Goal: Transaction & Acquisition: Purchase product/service

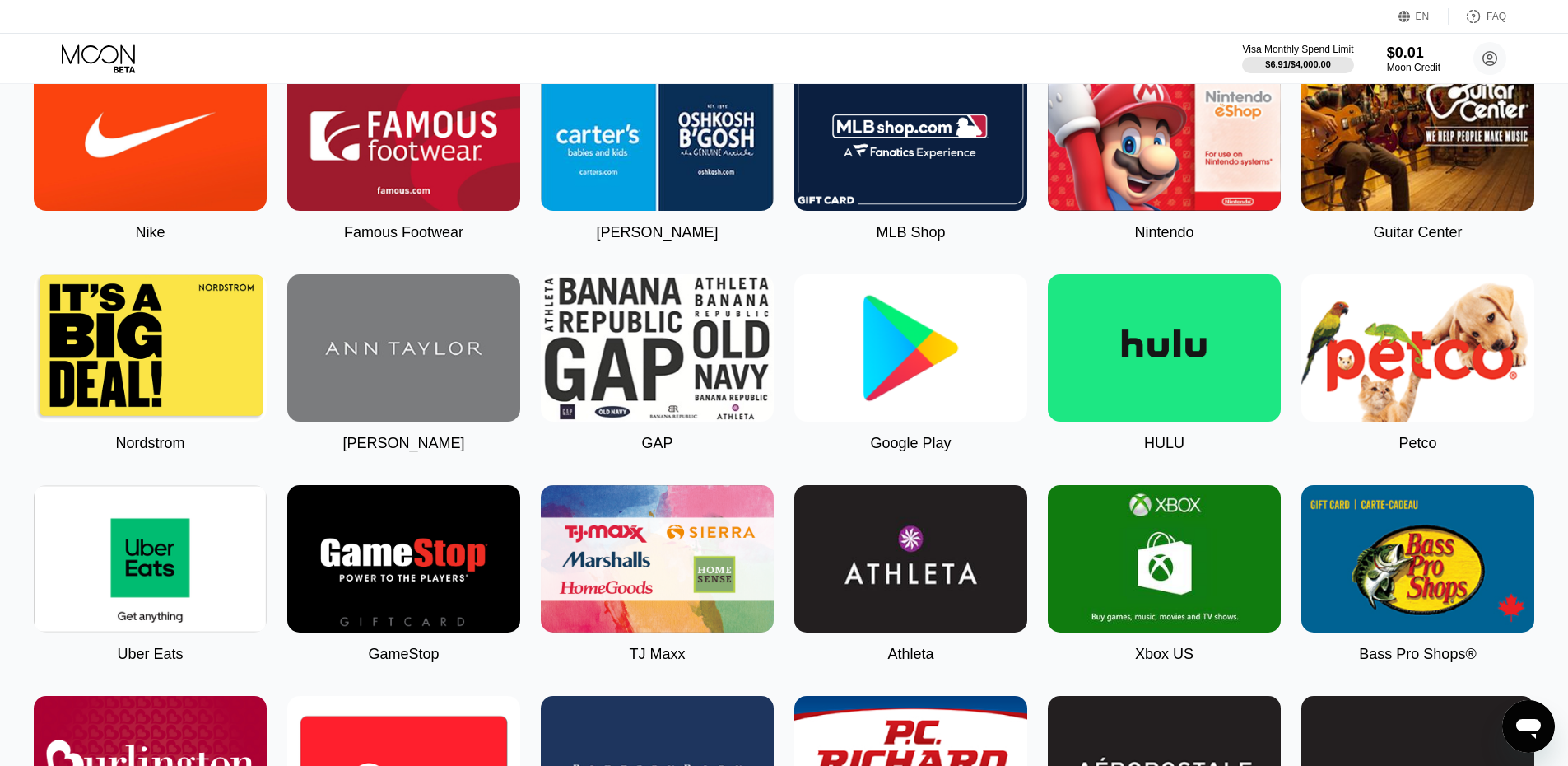
scroll to position [82, 0]
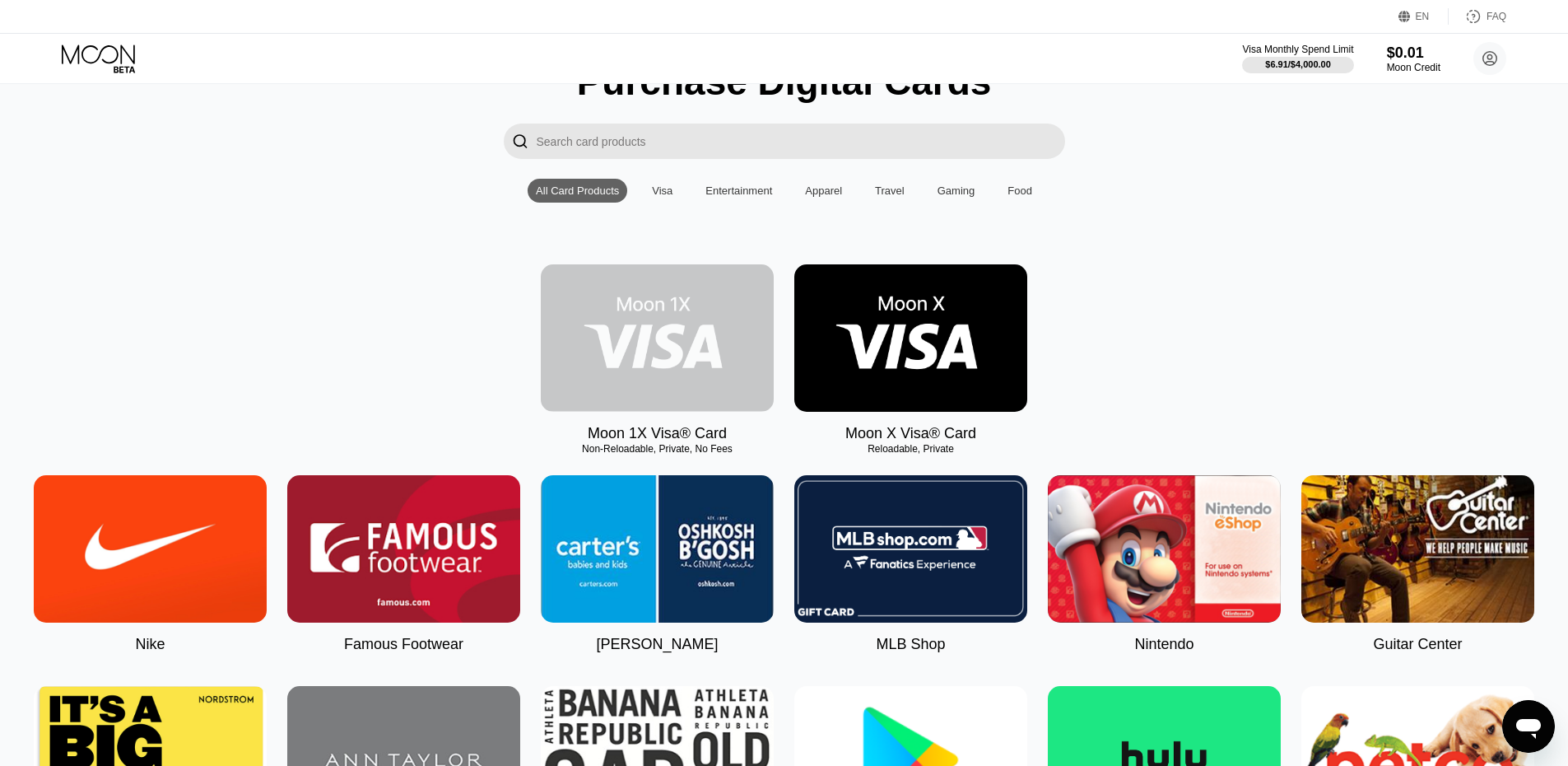
click at [717, 347] on img at bounding box center [657, 338] width 233 height 148
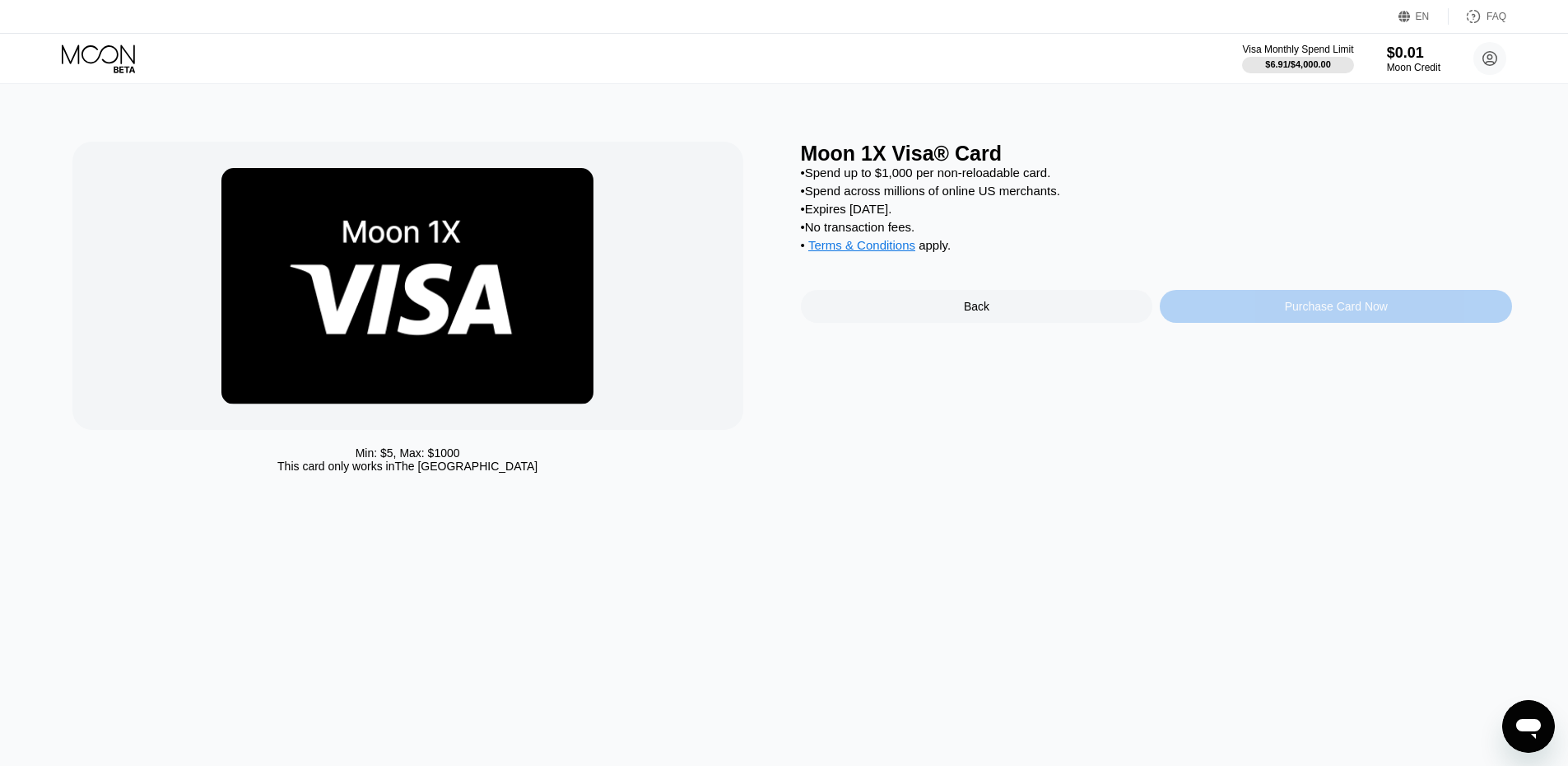
click at [1316, 313] on div "Purchase Card Now" at bounding box center [1336, 306] width 103 height 13
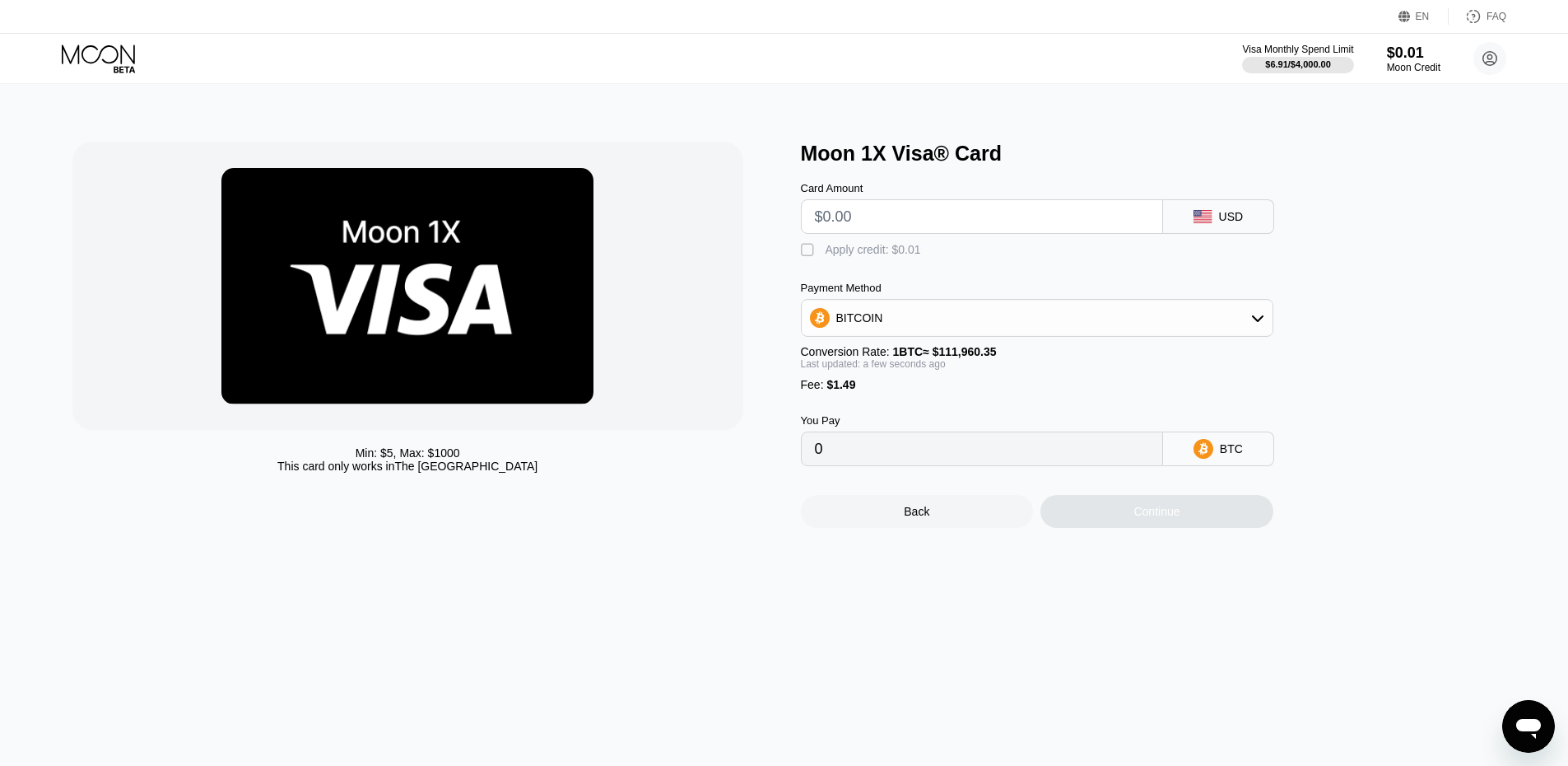
click at [1303, 74] on div "Visa Monthly Spend Limit $6.91 / $4,000.00 $0.01 Moon Credit Stefan Bobert robe…" at bounding box center [1375, 59] width 264 height 33
click at [958, 233] on input "text" at bounding box center [982, 217] width 334 height 33
type input "$1"
type input "0.00002225"
type input "$10"
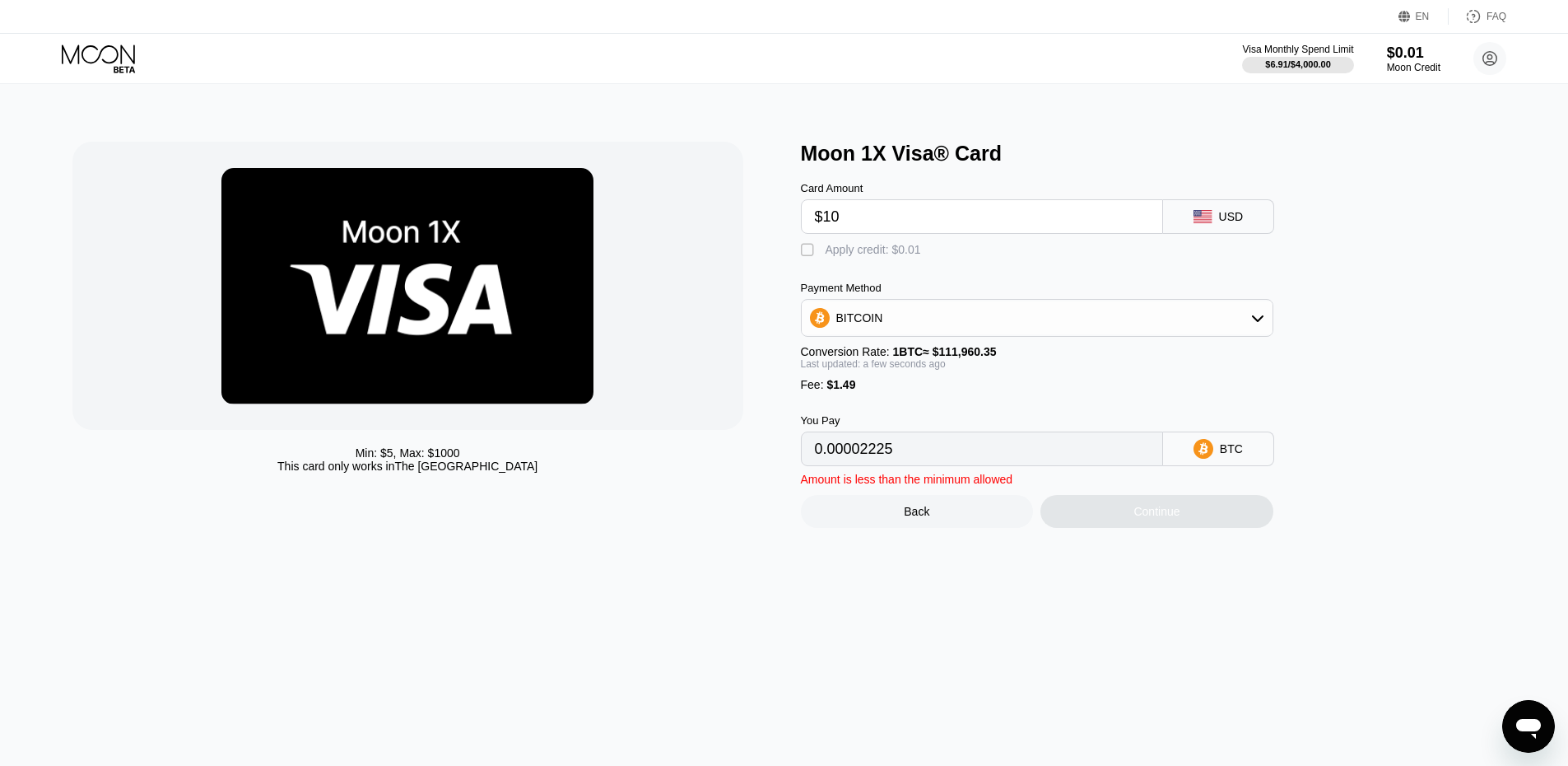
type input "0.00010263"
drag, startPoint x: 980, startPoint y: 232, endPoint x: 657, endPoint y: 227, distance: 323.0
click at [657, 227] on div "Min: $ 5 , Max: $ 1000 This card only works in The United States Moon 1X Visa® …" at bounding box center [784, 334] width 1424 height 386
type input "$1"
type input "0.00002225"
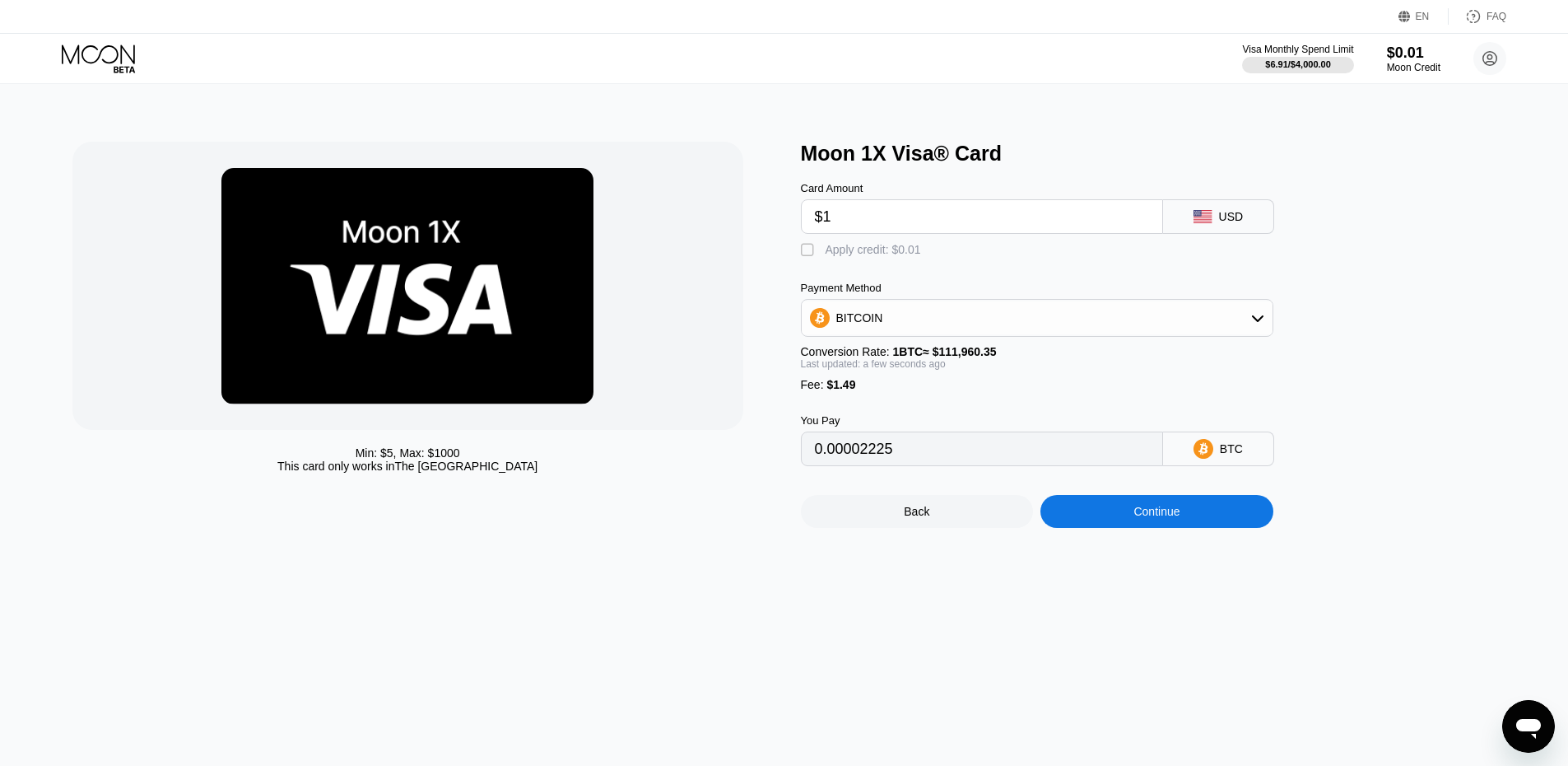
type input "$16"
type input "0.00015622"
drag, startPoint x: 744, startPoint y: 220, endPoint x: 629, endPoint y: 227, distance: 115.2
click at [635, 225] on div "Min: $ 5 , Max: $ 1000 This card only works in The United States Moon 1X Visa® …" at bounding box center [784, 334] width 1424 height 386
type input "$1"
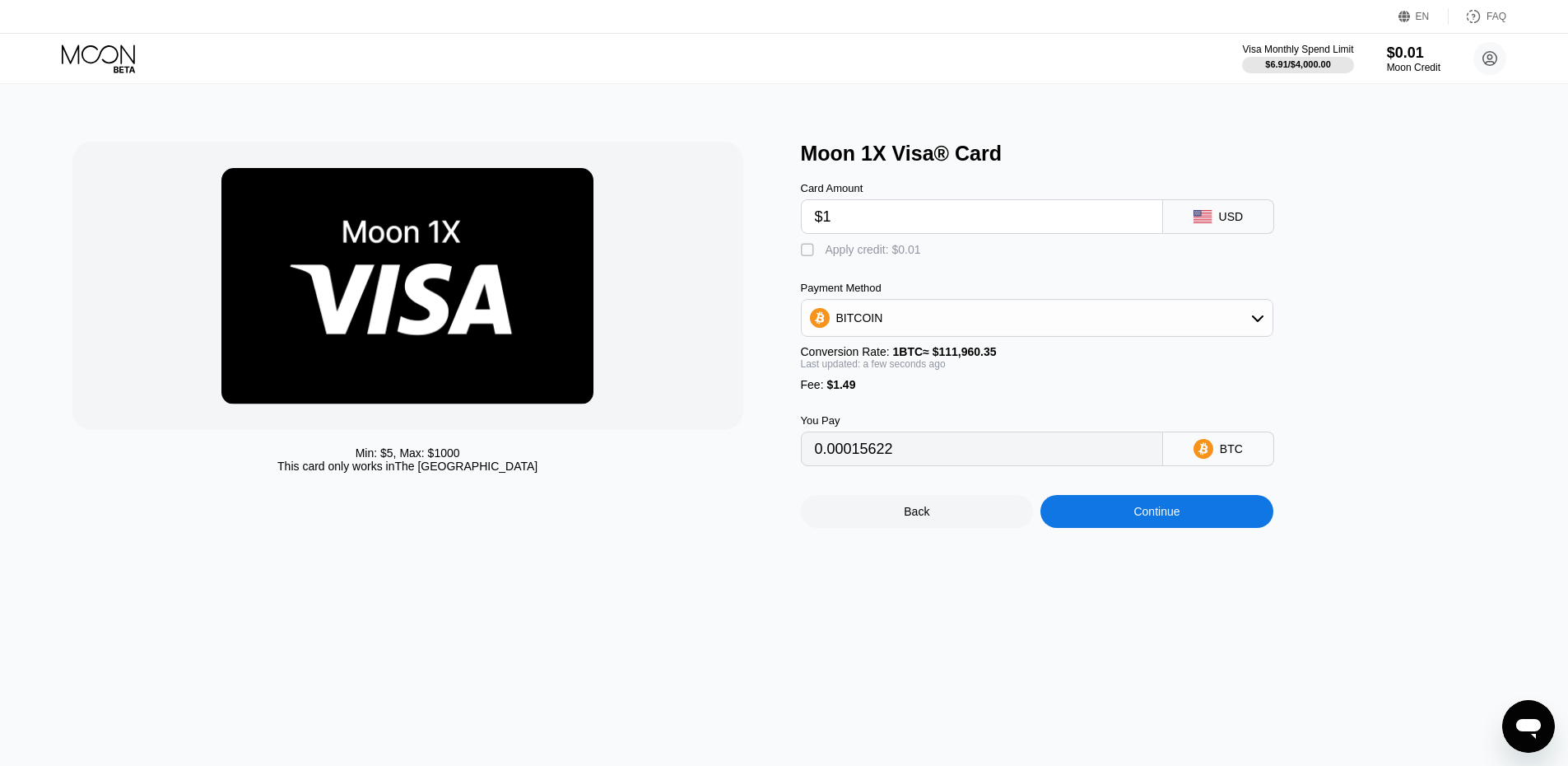
type input "0.00002225"
drag, startPoint x: 860, startPoint y: 217, endPoint x: 683, endPoint y: 219, distance: 177.0
click at [683, 219] on div "Min: $ 5 , Max: $ 1000 This card only works in The United States Moon 1X Visa® …" at bounding box center [784, 334] width 1424 height 386
type input "$6"
type input "0.00006690"
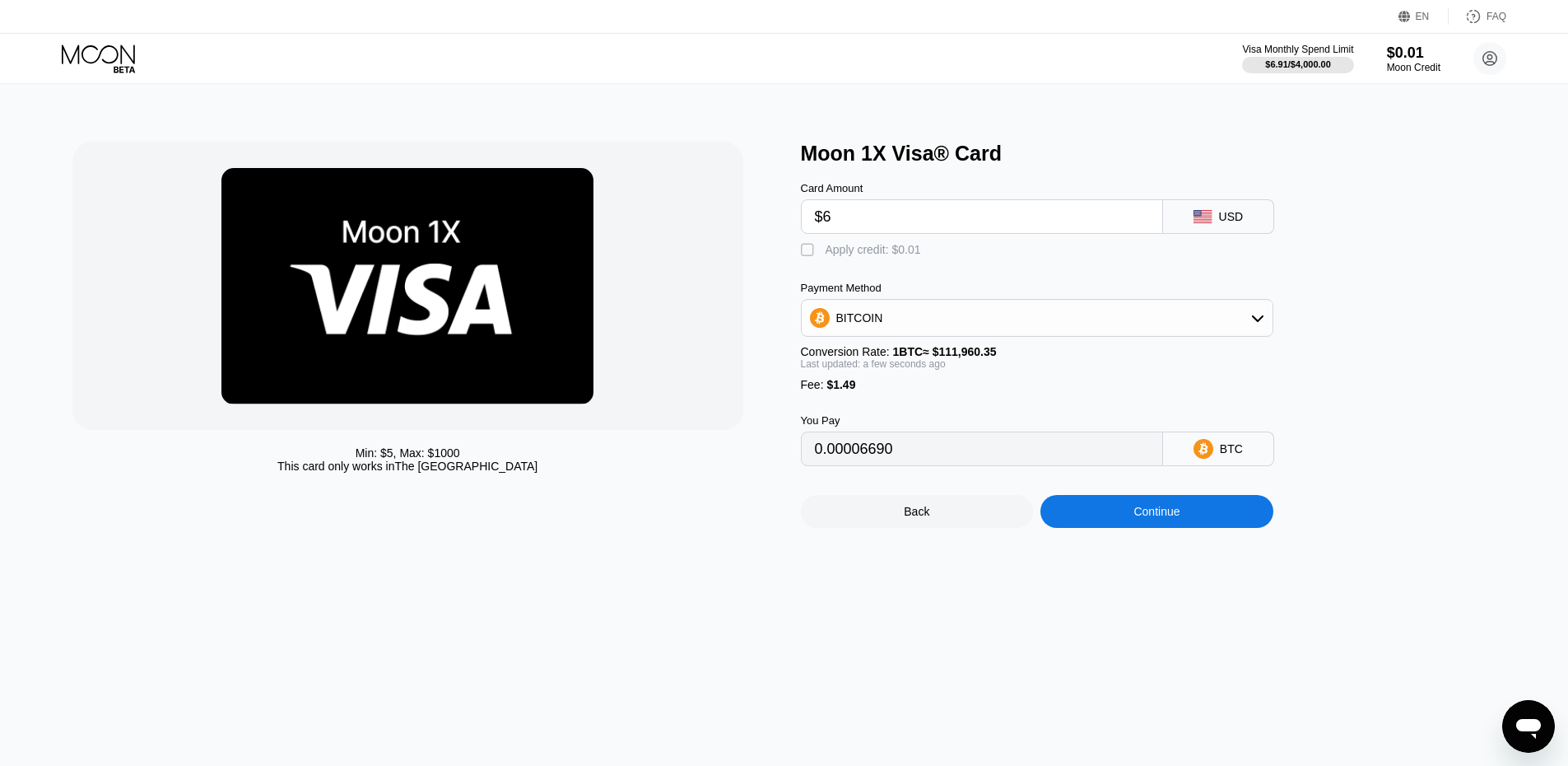
type input "$6"
click at [1033, 328] on div "BITCOIN" at bounding box center [1037, 318] width 471 height 33
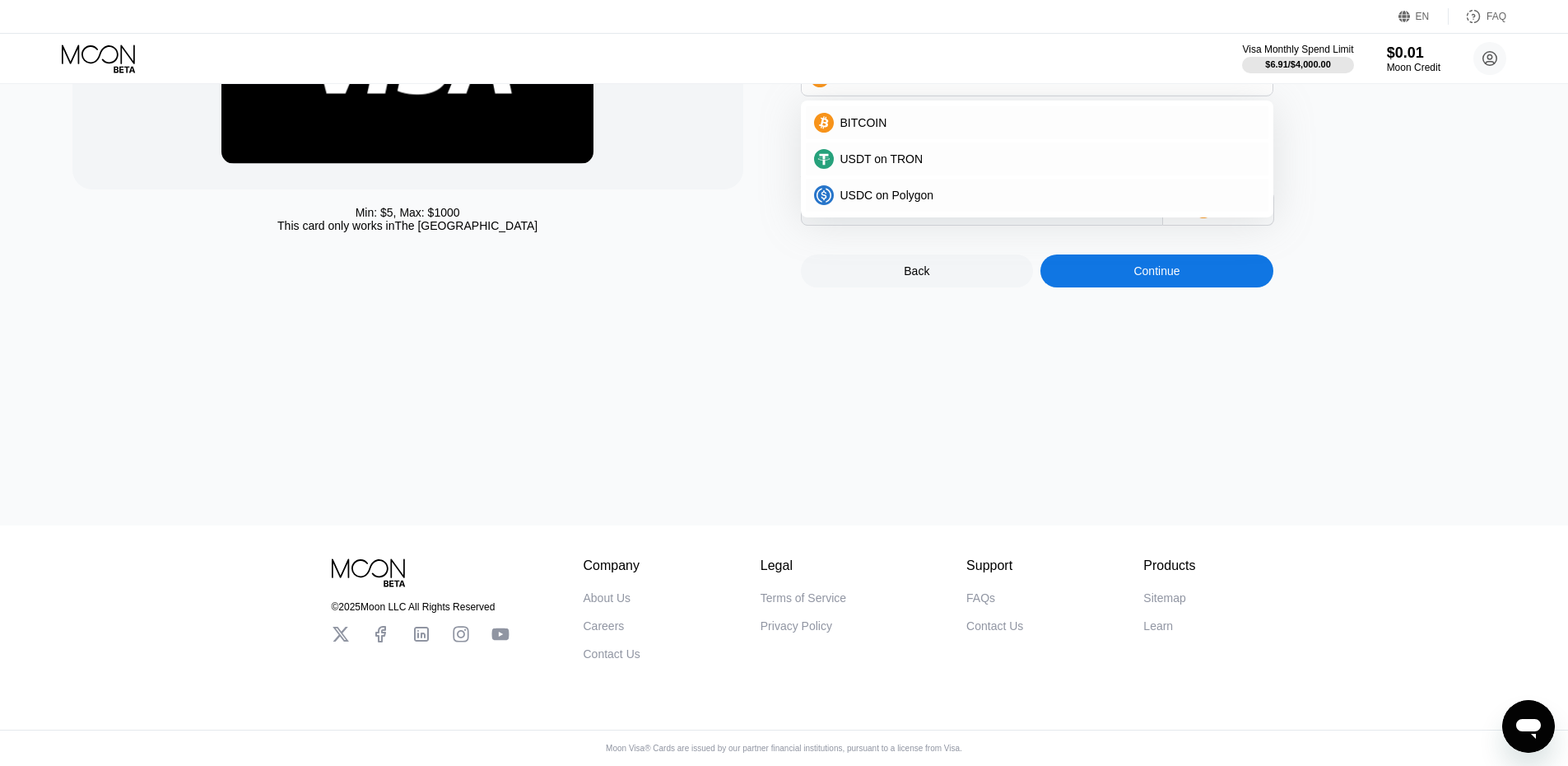
scroll to position [86, 0]
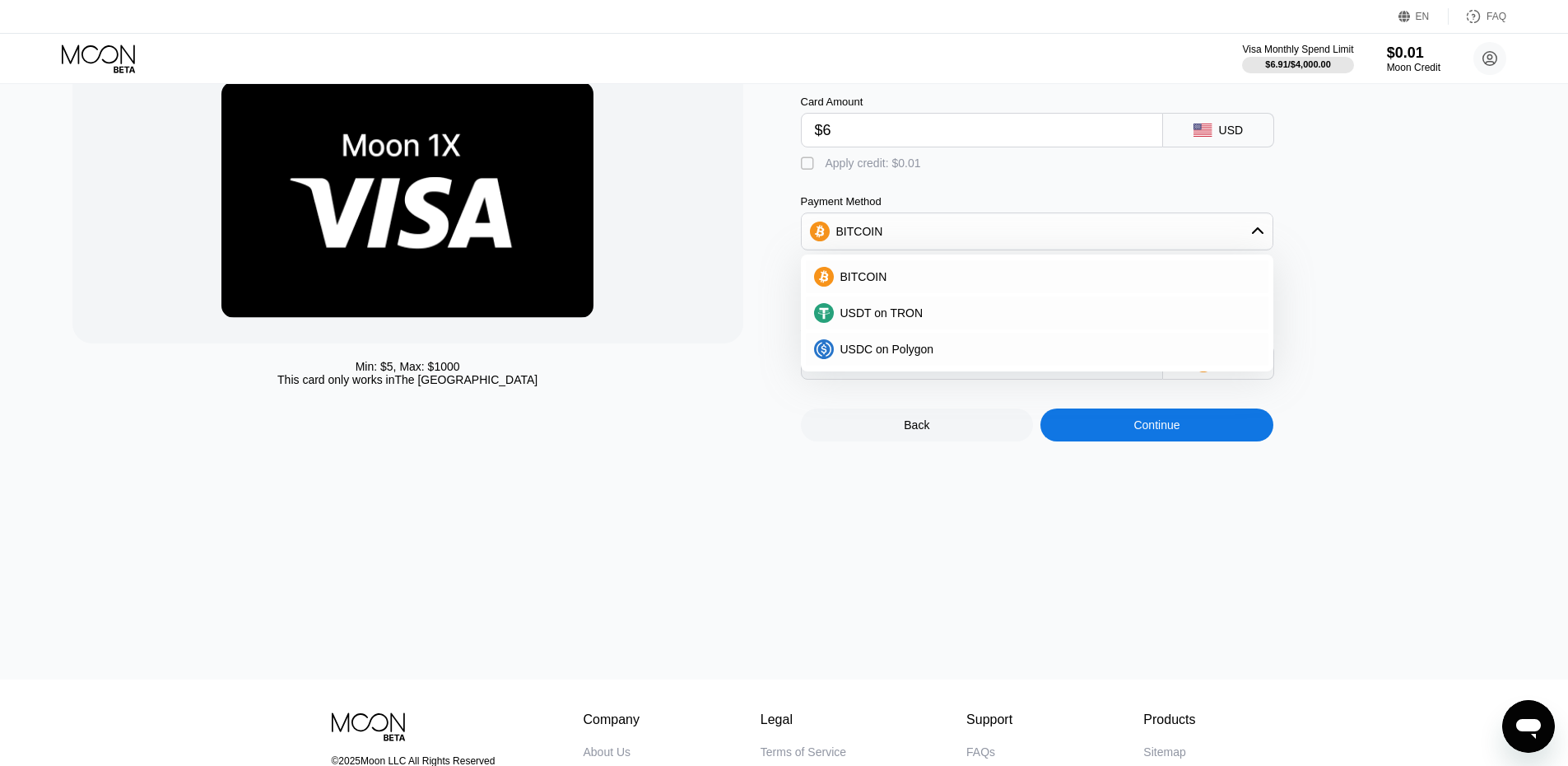
drag, startPoint x: 895, startPoint y: 256, endPoint x: 900, endPoint y: 246, distance: 11.2
click at [897, 248] on div "BITCOIN" at bounding box center [1037, 231] width 471 height 33
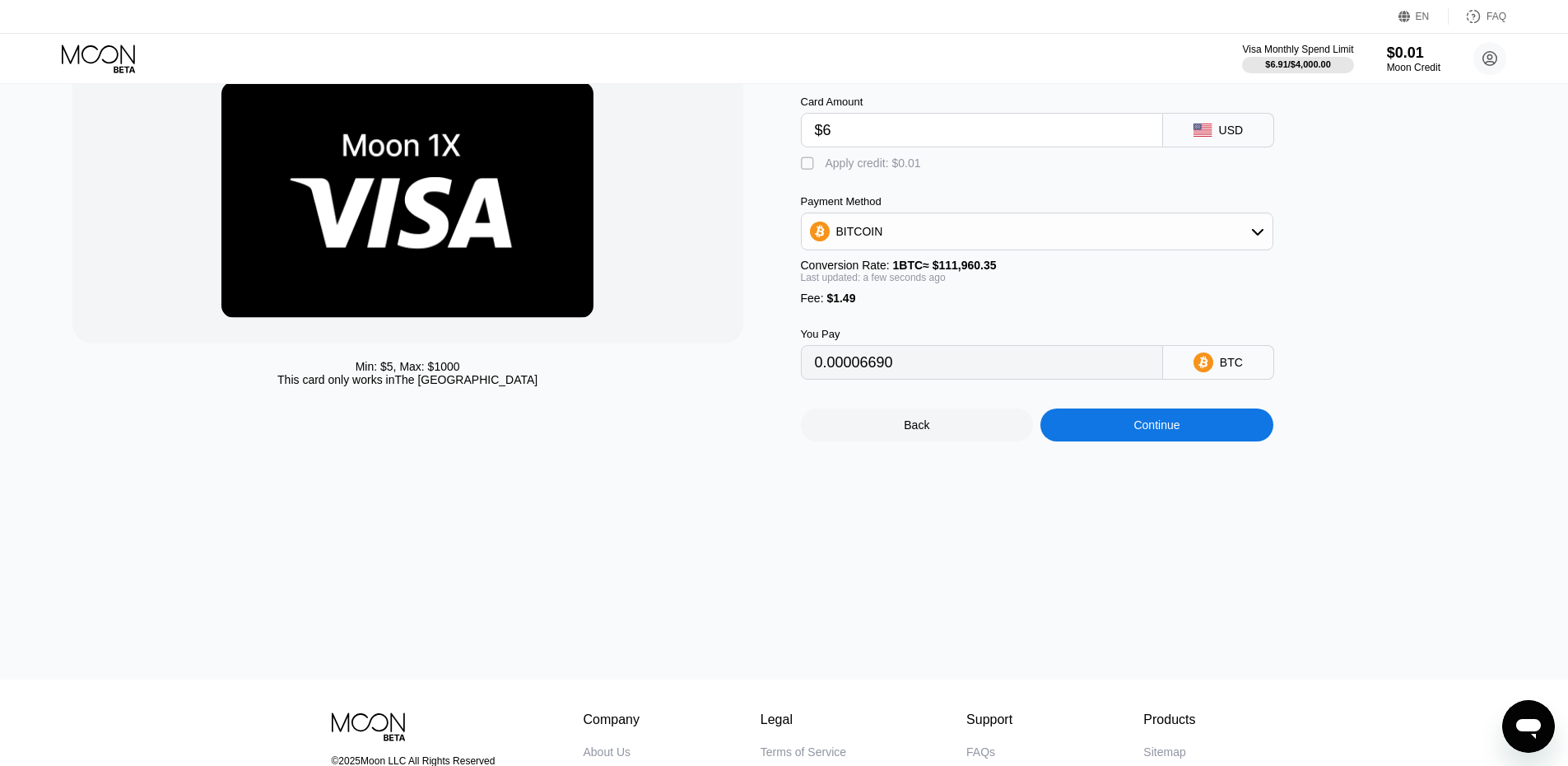
click at [900, 246] on div "BITCOIN" at bounding box center [1037, 231] width 471 height 33
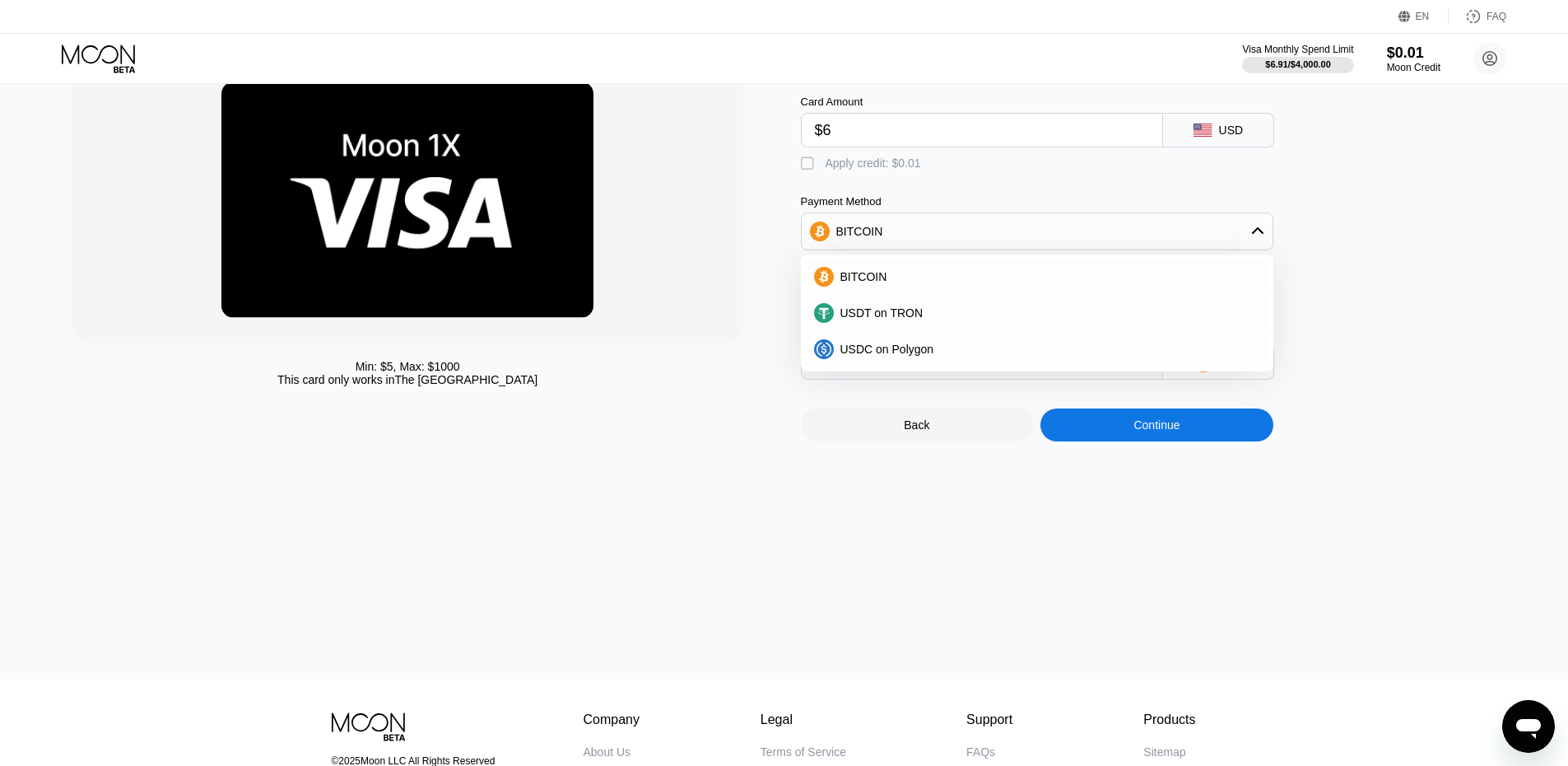
click at [923, 206] on div "Payment Method" at bounding box center [1037, 201] width 472 height 12
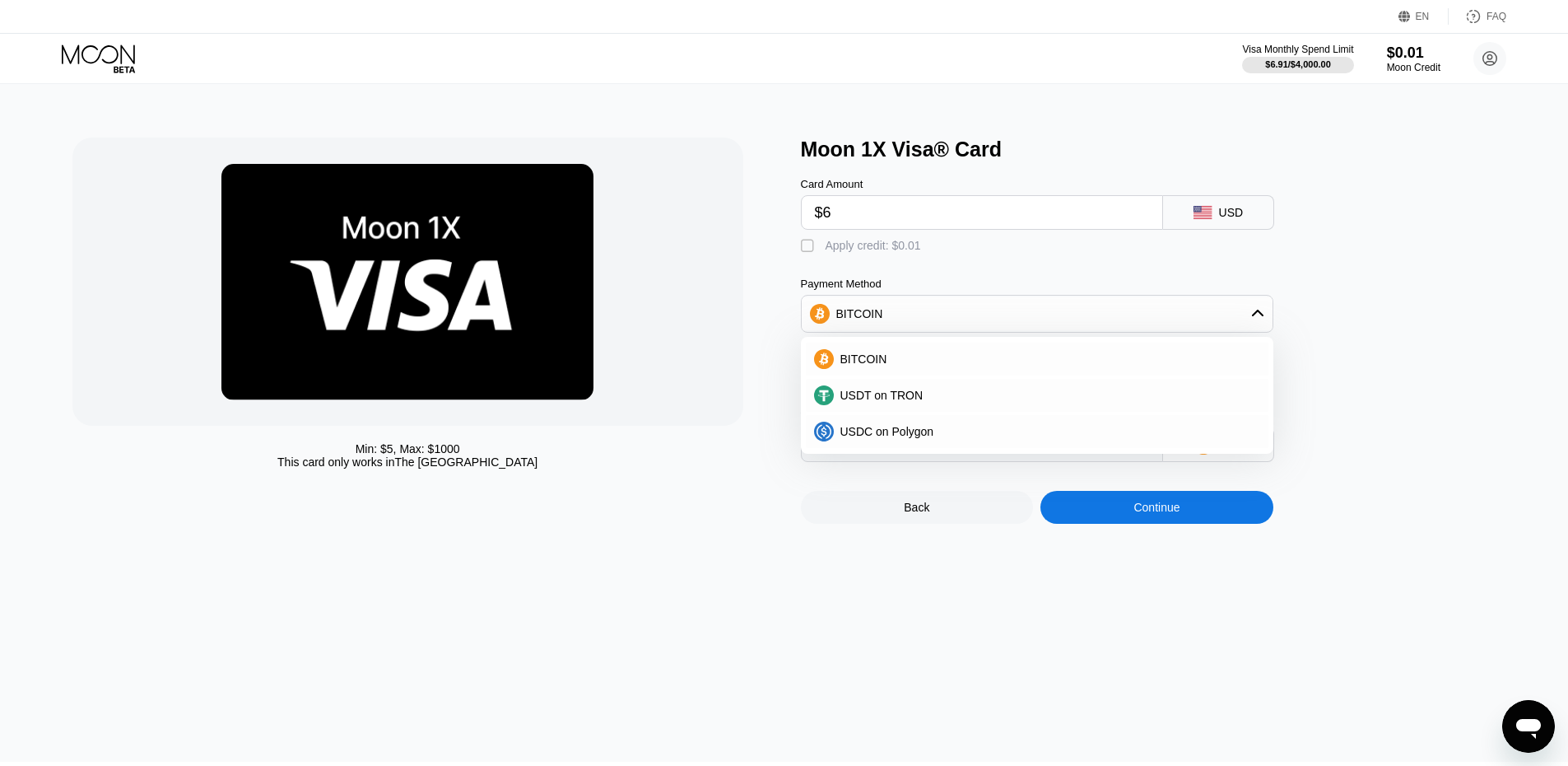
click at [989, 290] on div "Payment Method" at bounding box center [1037, 283] width 472 height 12
click at [922, 438] on span "USDC on Polygon" at bounding box center [887, 431] width 94 height 13
type input "7.49000000"
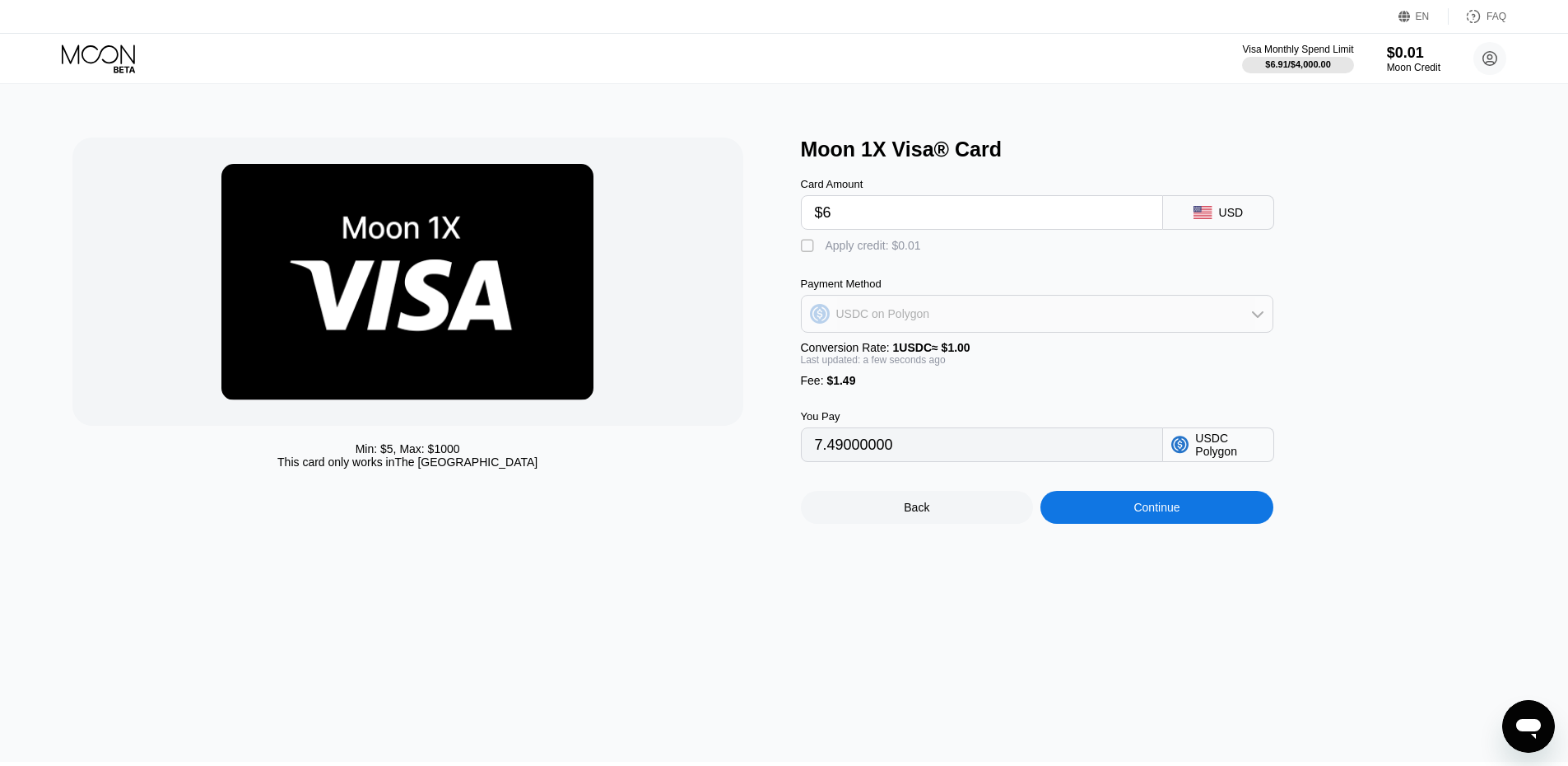
click at [940, 330] on div "USDC on Polygon" at bounding box center [1037, 313] width 471 height 33
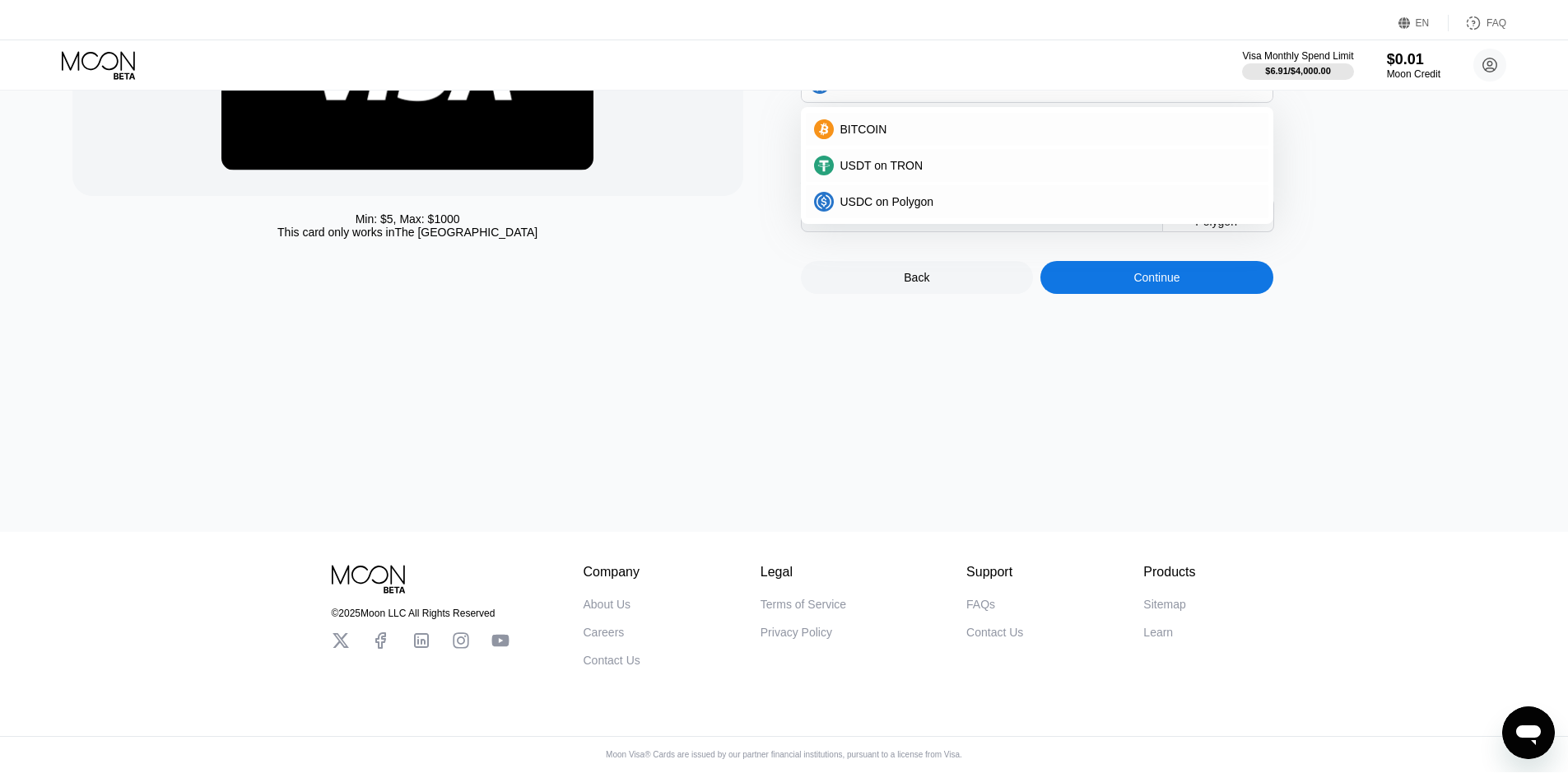
scroll to position [0, 0]
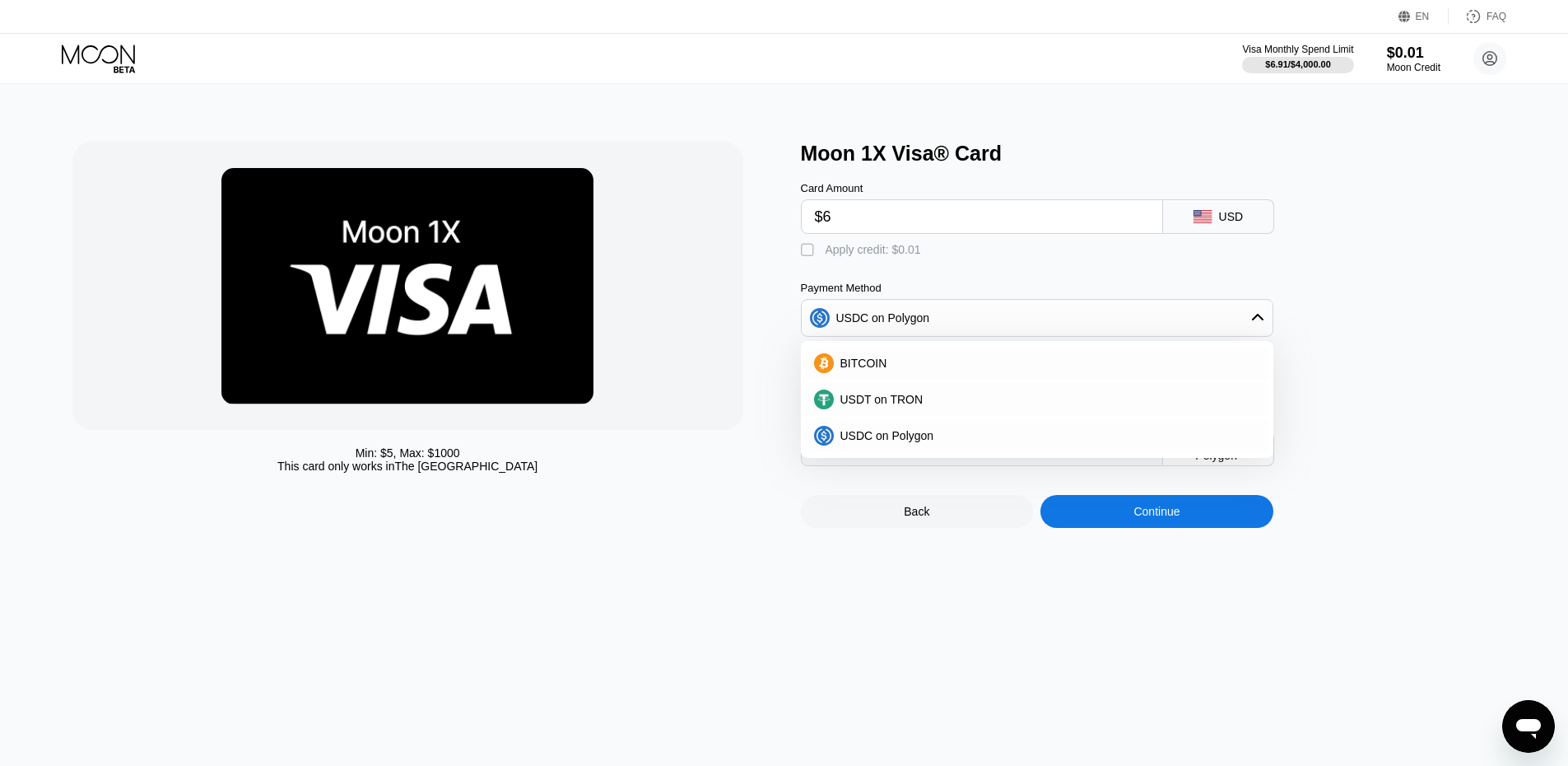
click at [1283, 62] on div "$6.91 / $4,000.00" at bounding box center [1298, 64] width 66 height 9
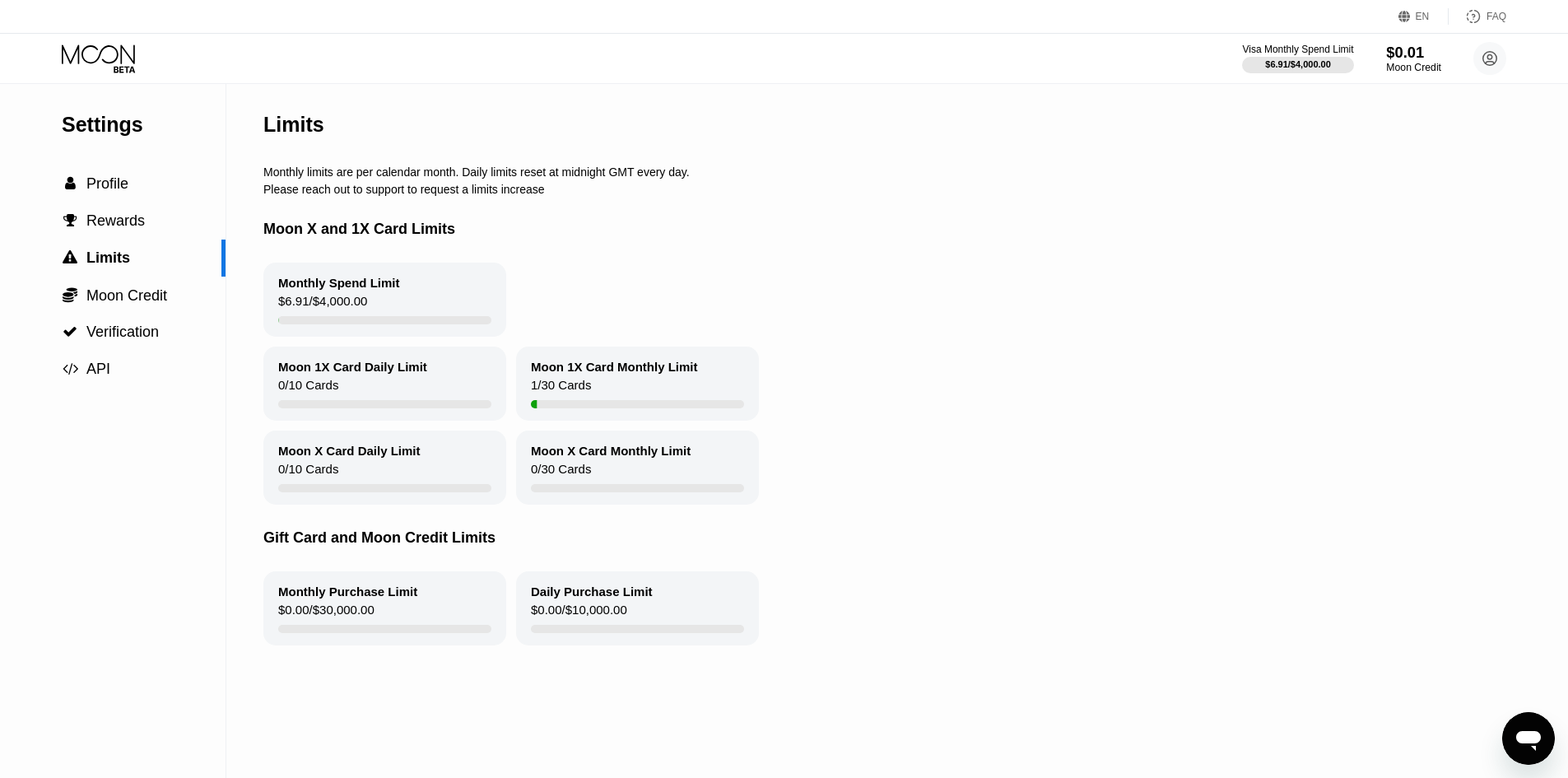
click at [1429, 69] on div "Moon Credit" at bounding box center [1413, 66] width 55 height 11
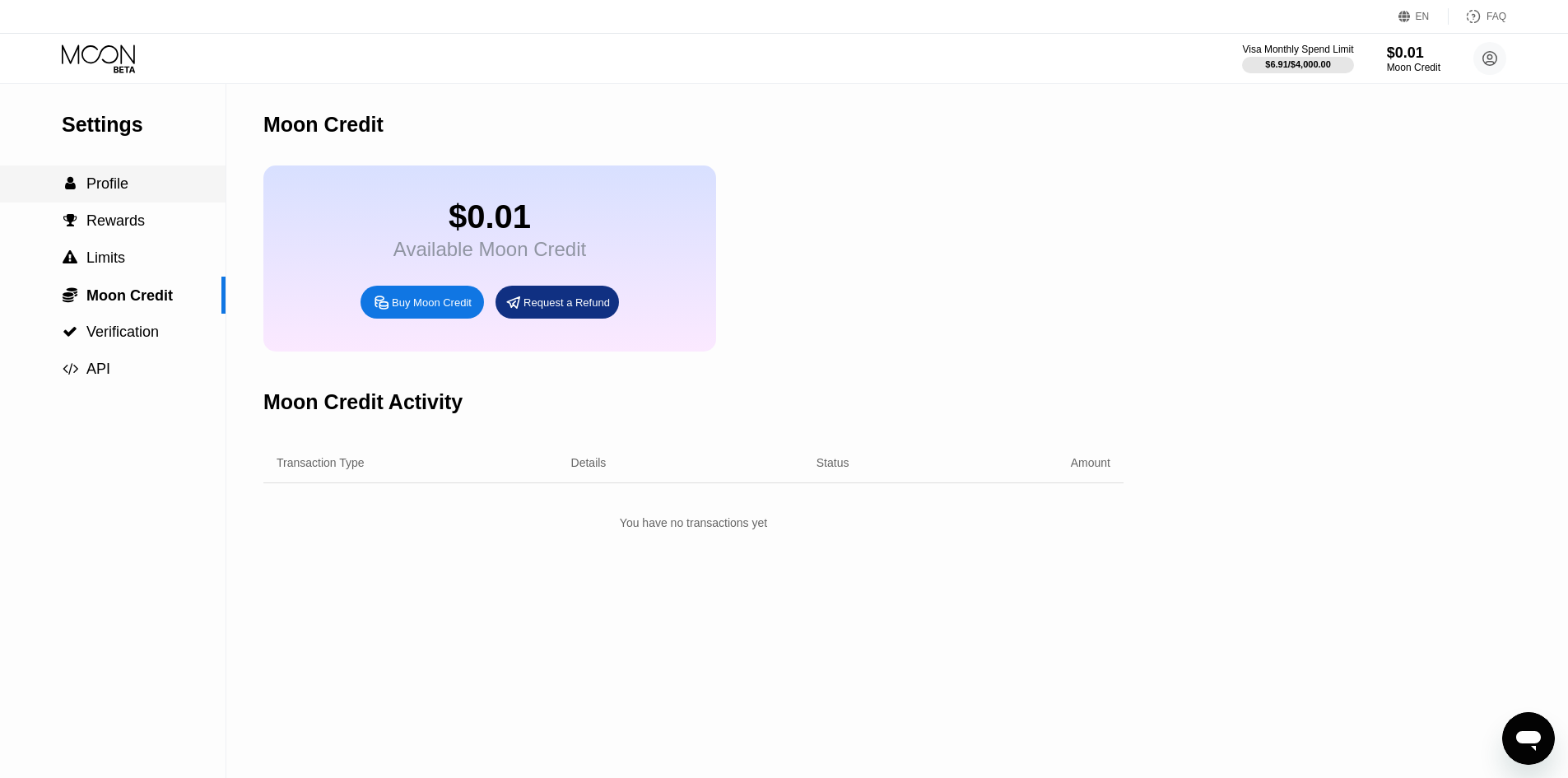
click at [114, 182] on span "Profile" at bounding box center [107, 183] width 42 height 16
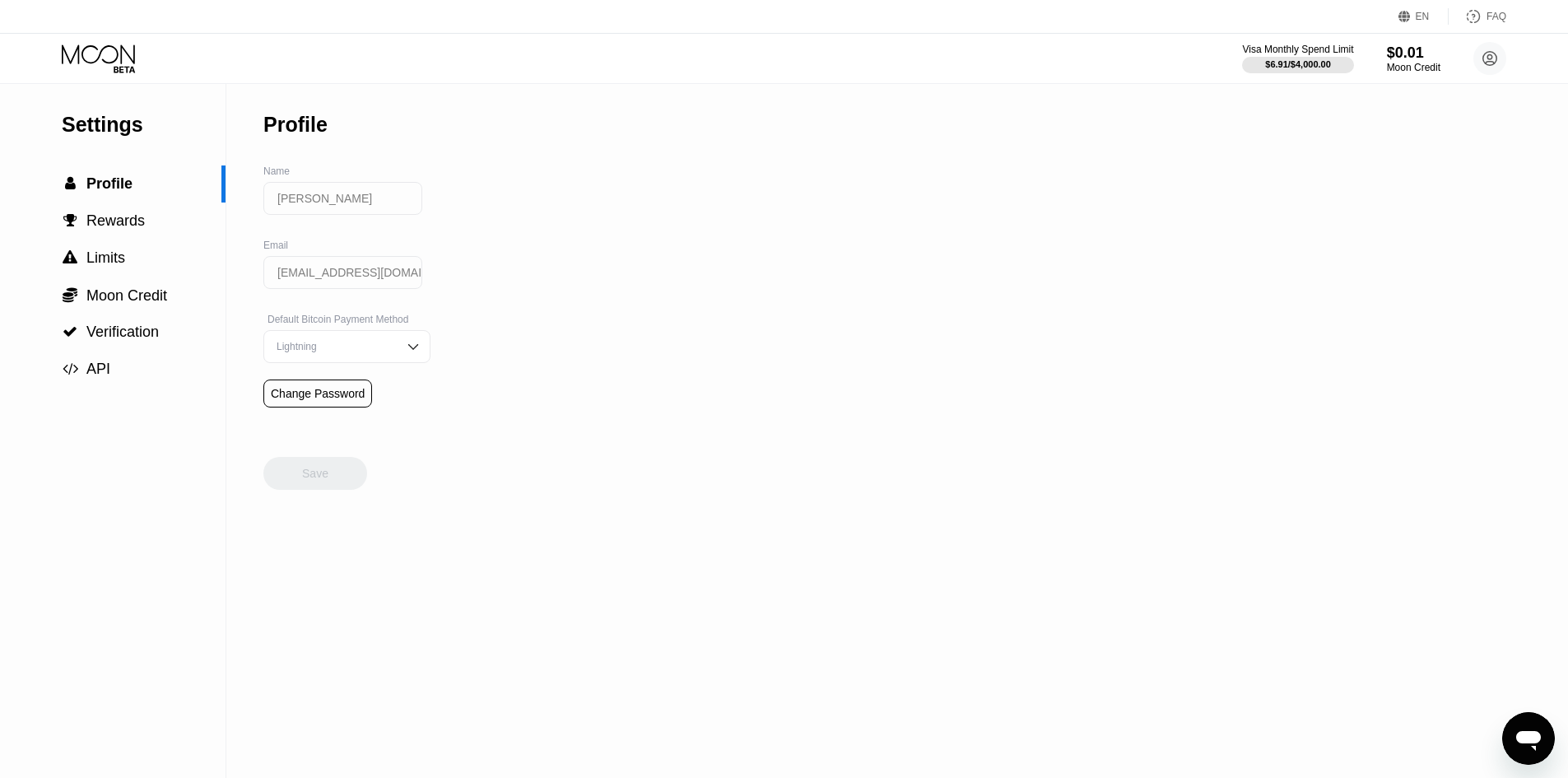
click at [128, 133] on div "Settings" at bounding box center [143, 125] width 164 height 24
click at [117, 47] on icon at bounding box center [99, 58] width 77 height 28
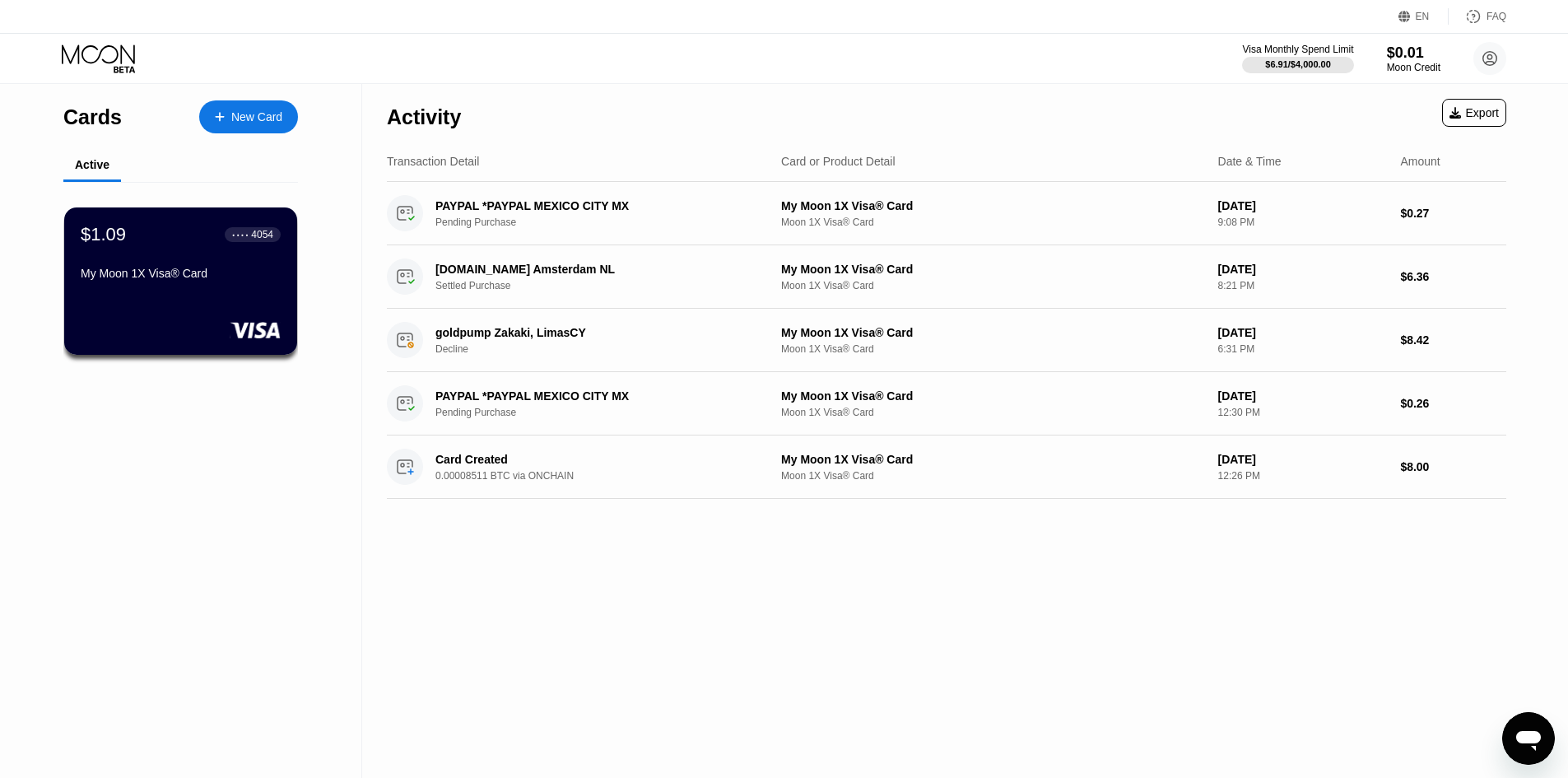
click at [1540, 729] on icon "Open messaging window" at bounding box center [1528, 738] width 29 height 29
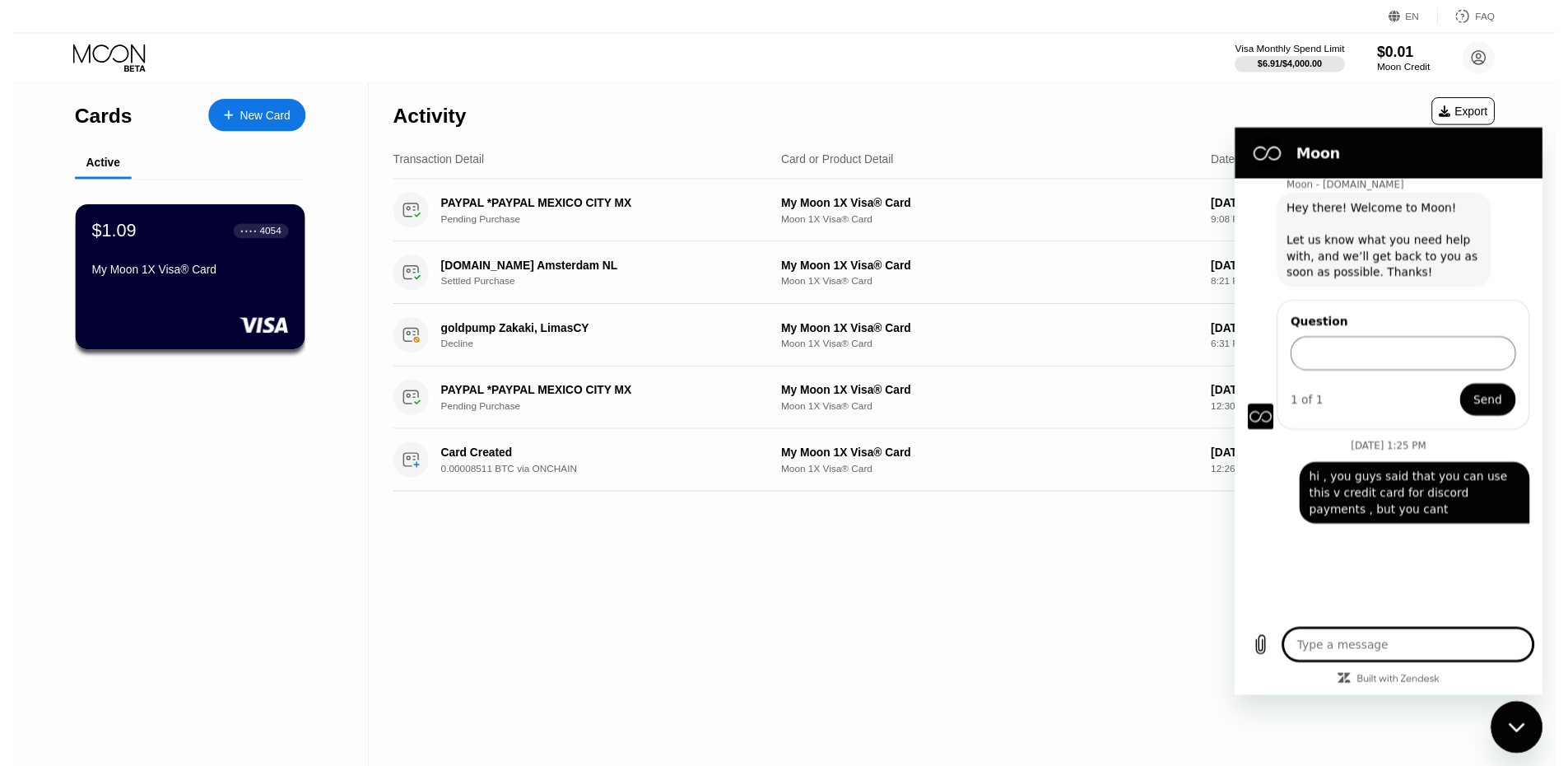
scroll to position [79, 0]
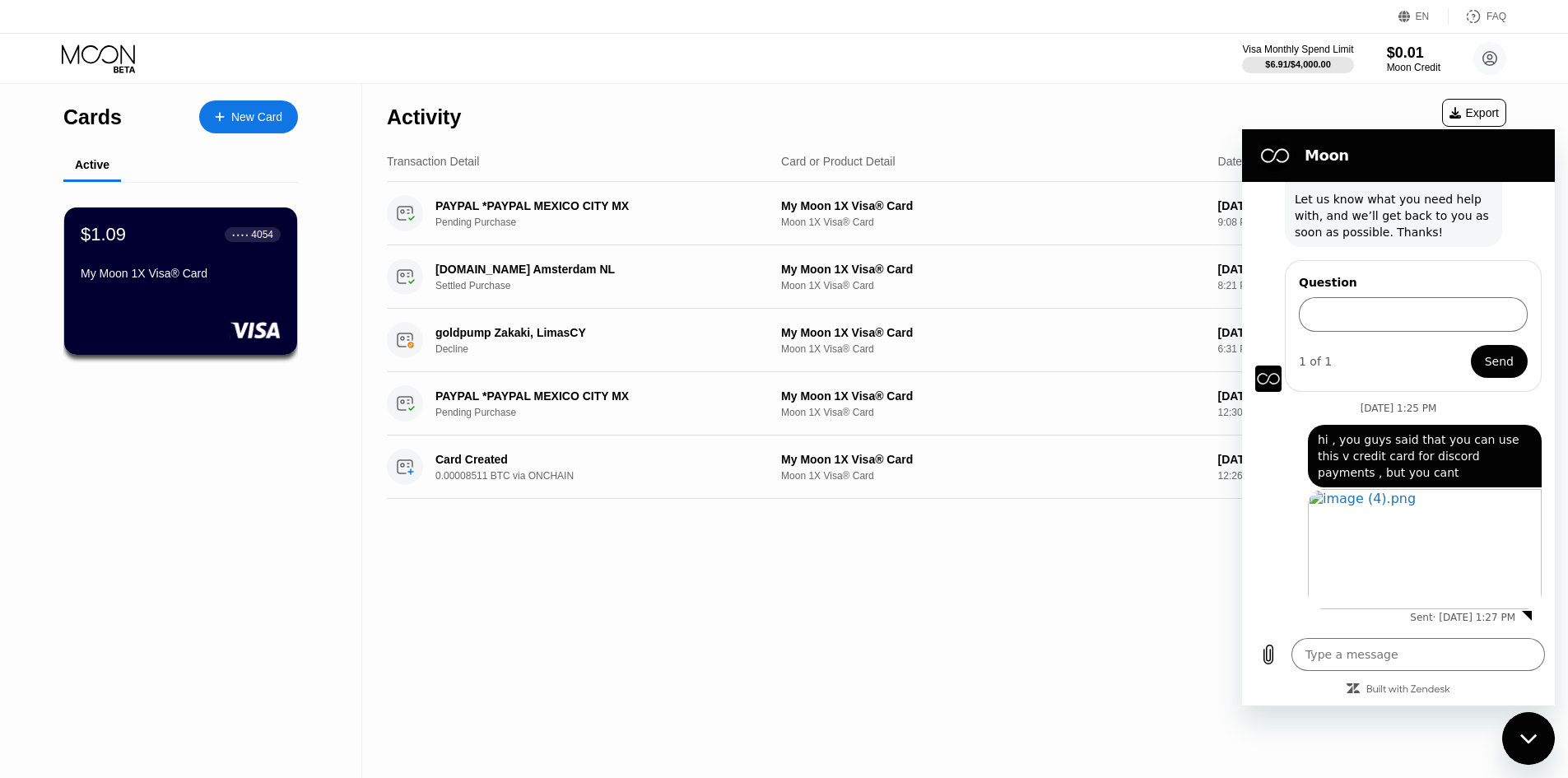
click at [1531, 731] on div "Close messaging window" at bounding box center [1528, 738] width 49 height 49
type textarea "x"
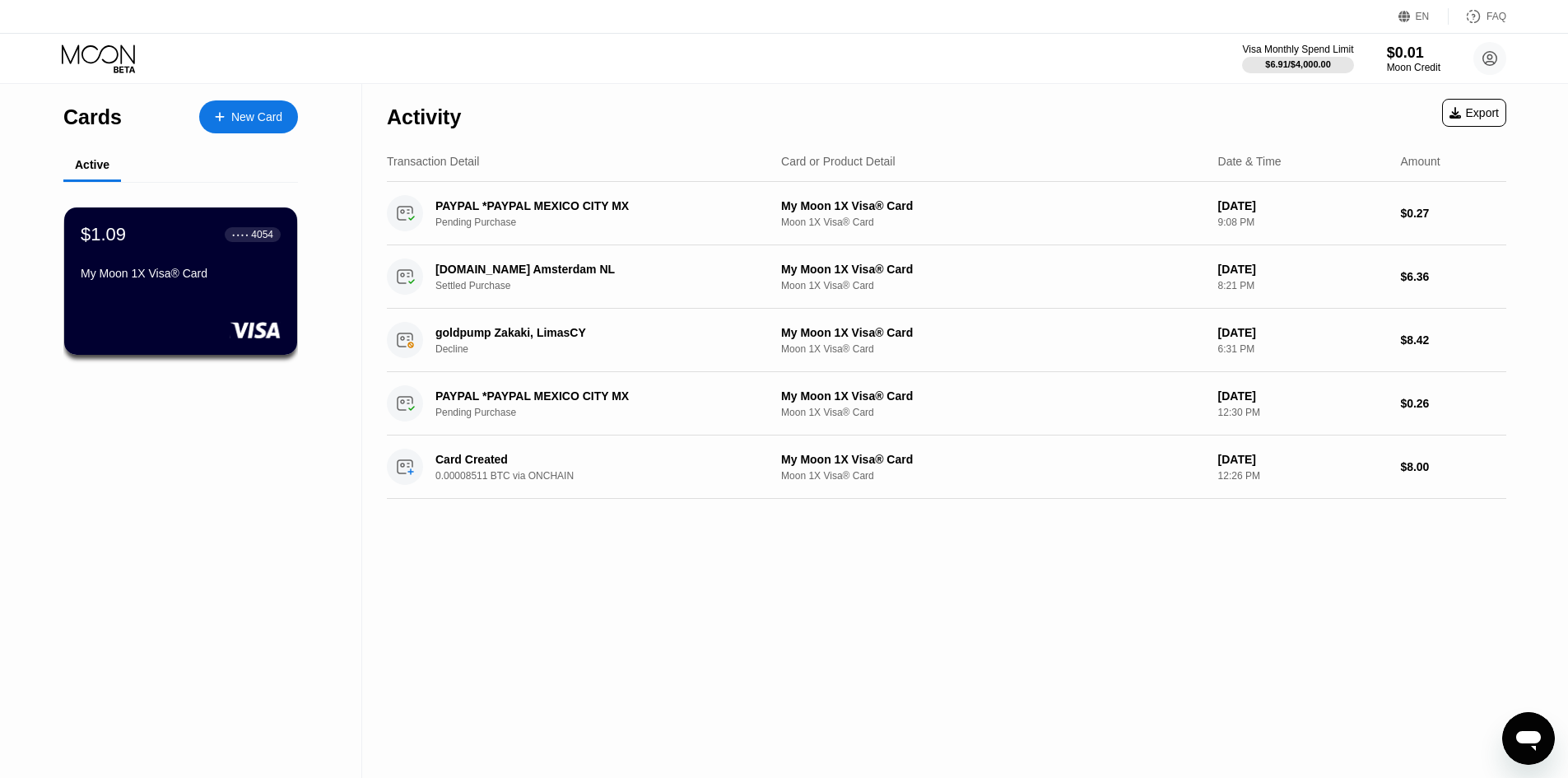
click at [221, 118] on icon at bounding box center [219, 117] width 9 height 11
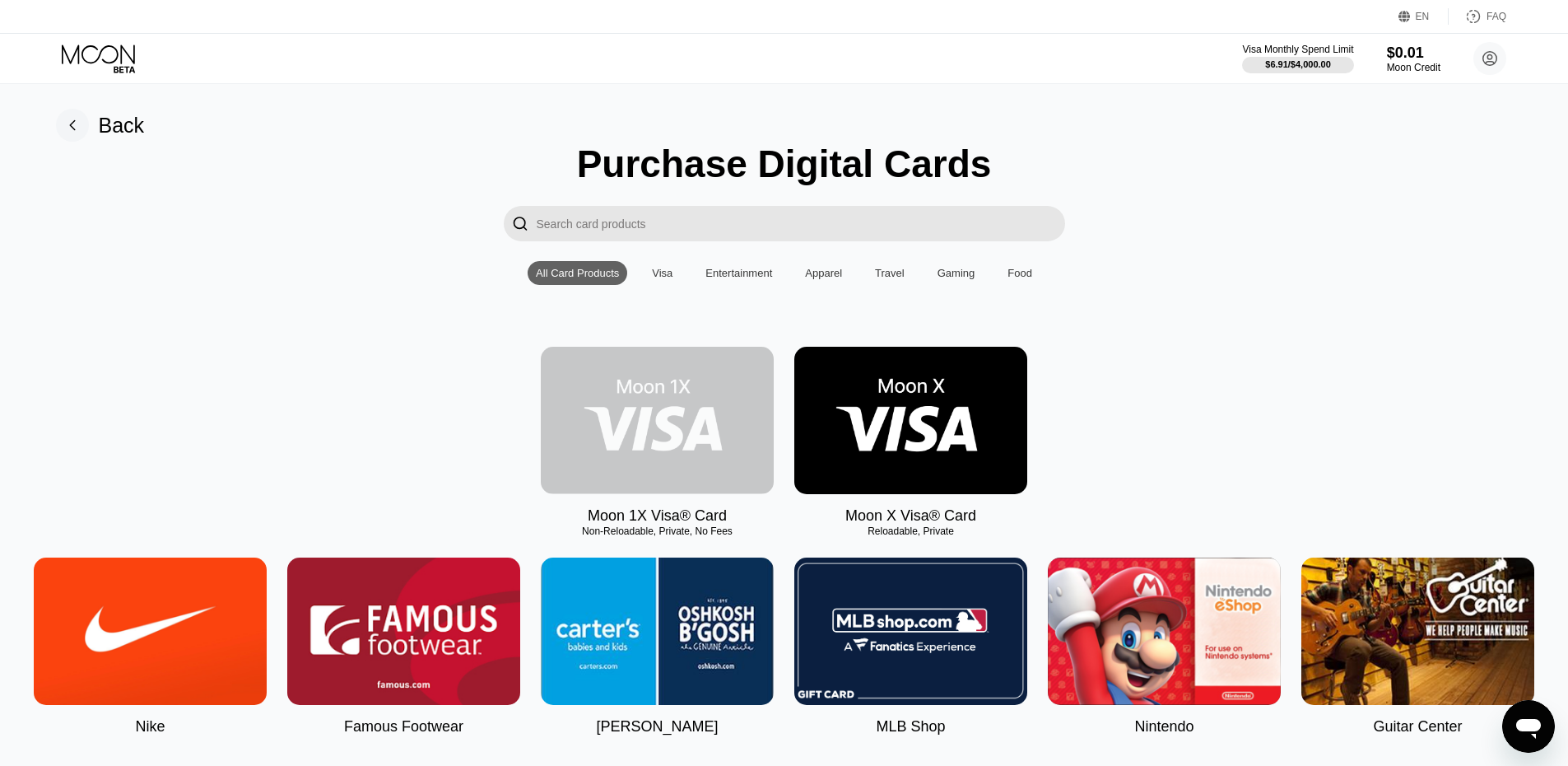
click at [744, 459] on img at bounding box center [657, 420] width 233 height 148
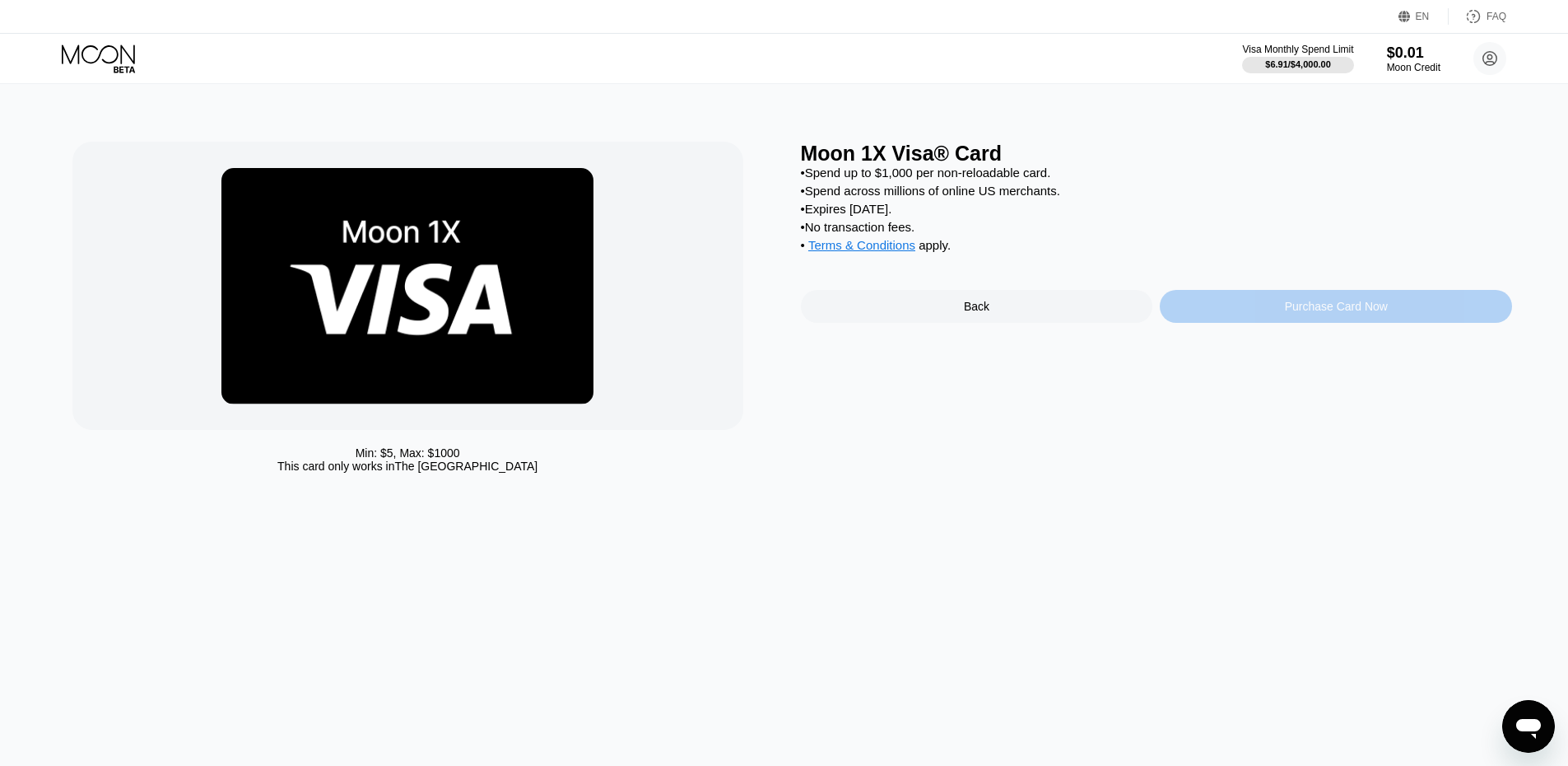
click at [1254, 320] on div "Purchase Card Now" at bounding box center [1336, 307] width 352 height 33
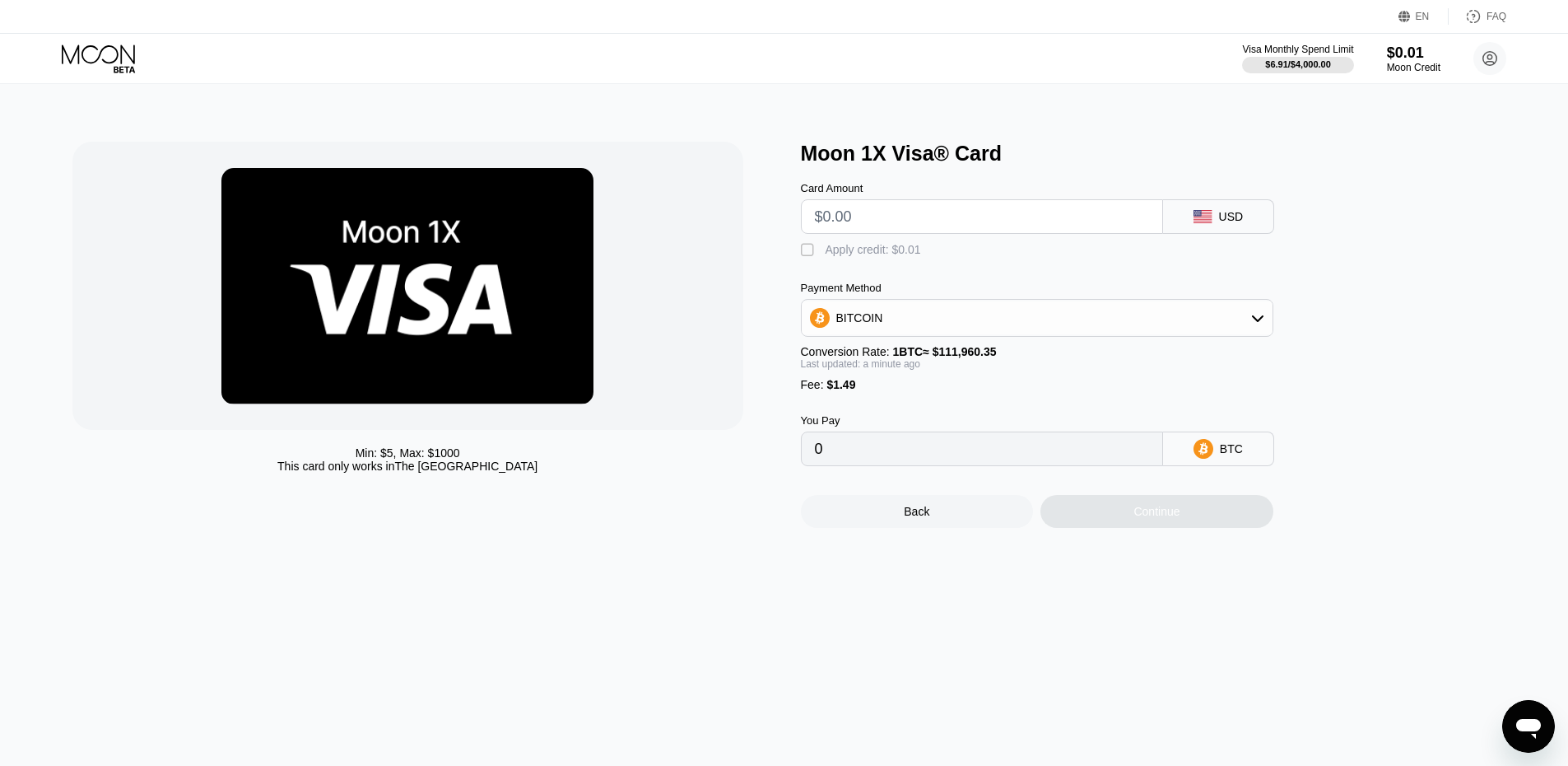
click at [1191, 461] on div "BTC" at bounding box center [1218, 449] width 111 height 35
click at [1116, 453] on input "0" at bounding box center [982, 448] width 334 height 33
click at [1014, 312] on div "BITCOIN" at bounding box center [1037, 318] width 471 height 33
click at [890, 440] on span "USDC on Polygon" at bounding box center [887, 435] width 94 height 13
click at [911, 334] on div "USDC on Polygon" at bounding box center [1037, 318] width 471 height 33
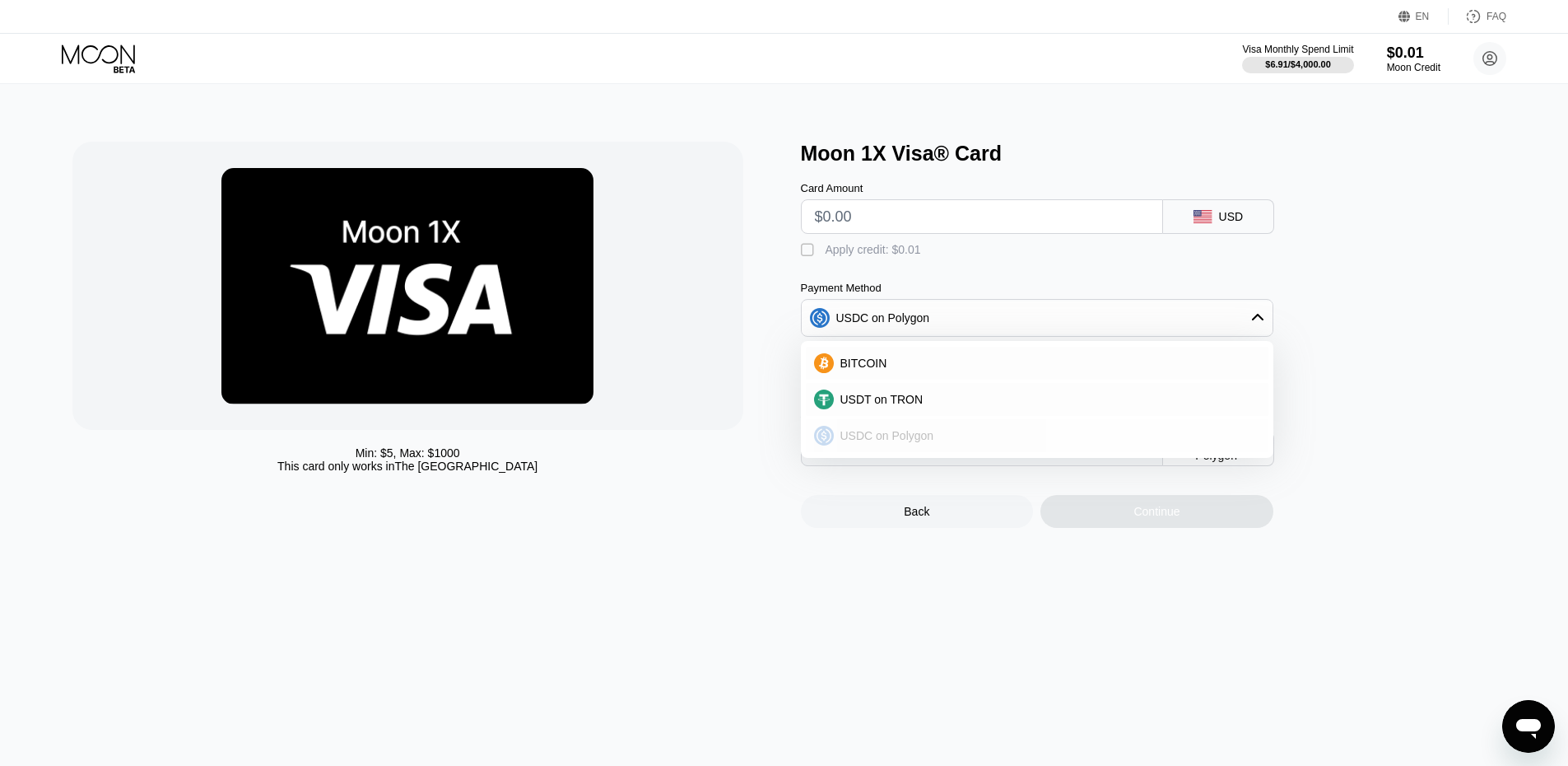
click at [897, 442] on span "USDC on Polygon" at bounding box center [887, 435] width 94 height 13
click at [914, 349] on div "Payment Method USDC on Polygon Conversion Rate: 1 USDC ≈ $1.00 Last updated: a …" at bounding box center [1037, 336] width 472 height 110
drag, startPoint x: 924, startPoint y: 330, endPoint x: 919, endPoint y: 351, distance: 21.6
click at [924, 325] on div "USDC on Polygon" at bounding box center [883, 317] width 94 height 13
click at [899, 405] on span "USDT on TRON" at bounding box center [882, 399] width 83 height 13
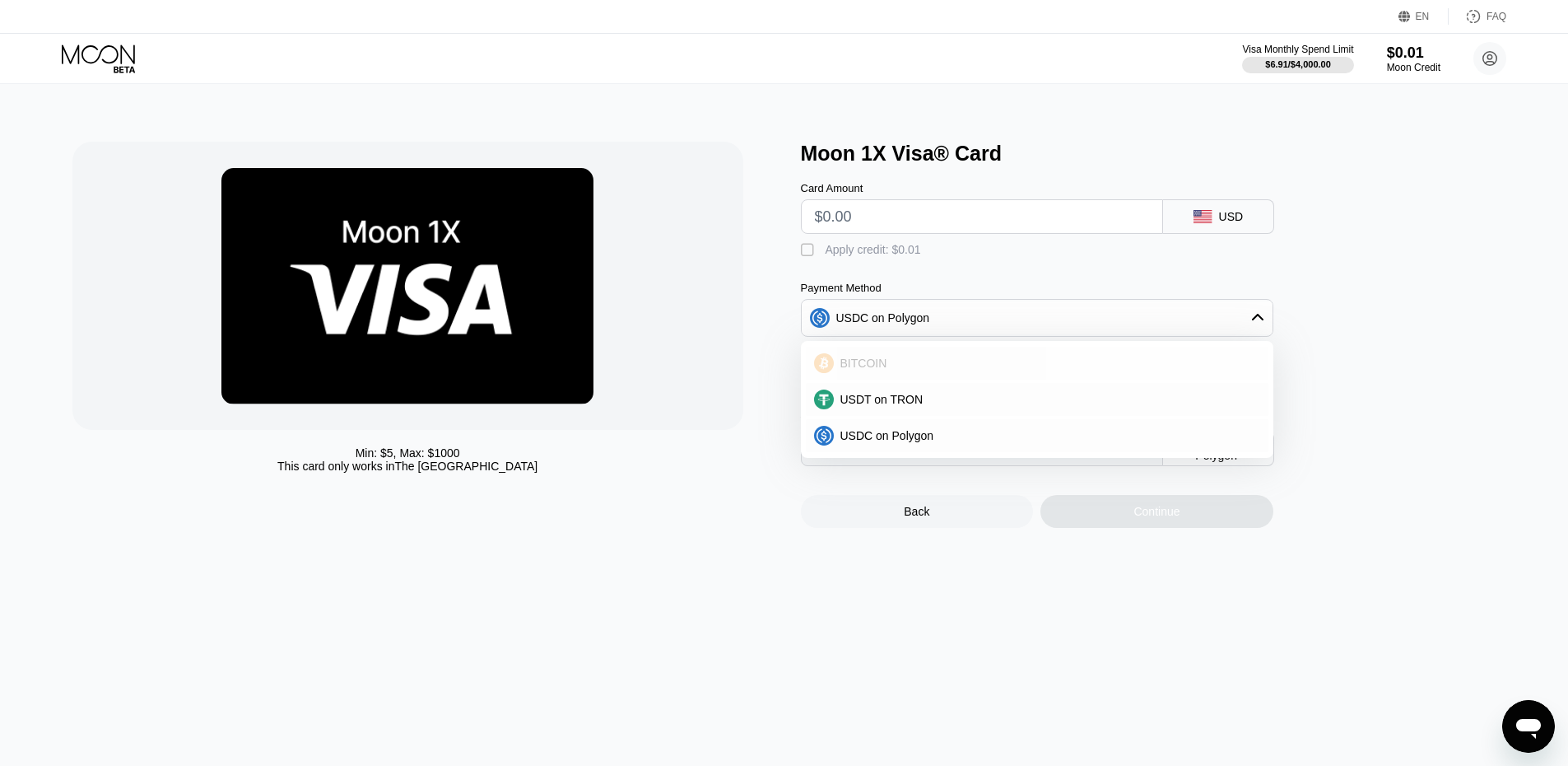
type input "0.00"
click at [916, 370] on div "BITCOIN" at bounding box center [1047, 363] width 427 height 13
type input "0"
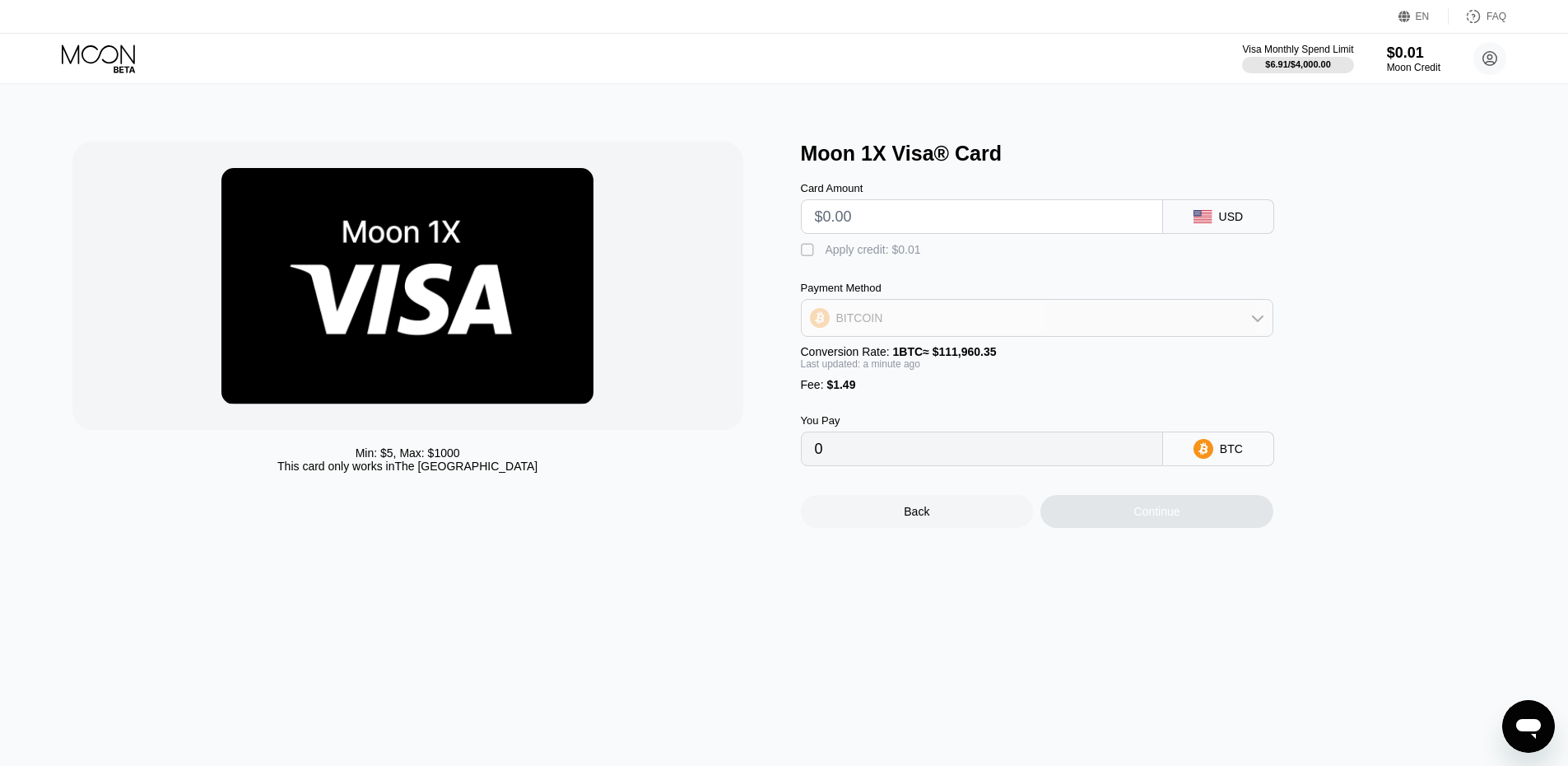
click at [981, 320] on div "BITCOIN" at bounding box center [1037, 318] width 471 height 33
click at [961, 370] on div "BITCOIN" at bounding box center [1047, 363] width 427 height 13
click at [945, 224] on input "text" at bounding box center [982, 217] width 334 height 33
type input "$6"
type input "0.00006690"
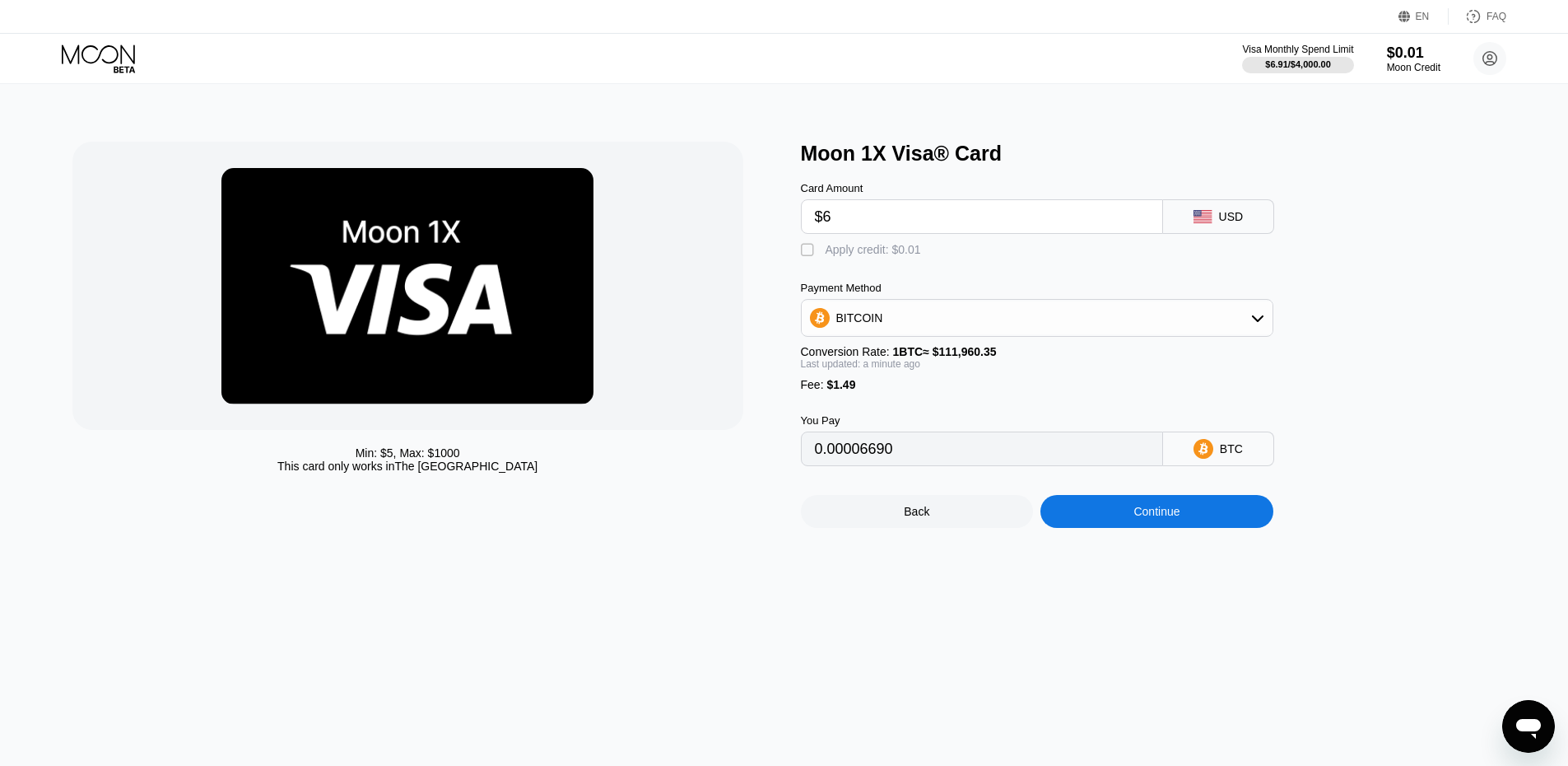
type input "$6"
click at [1125, 528] on div "Continue" at bounding box center [1157, 511] width 233 height 33
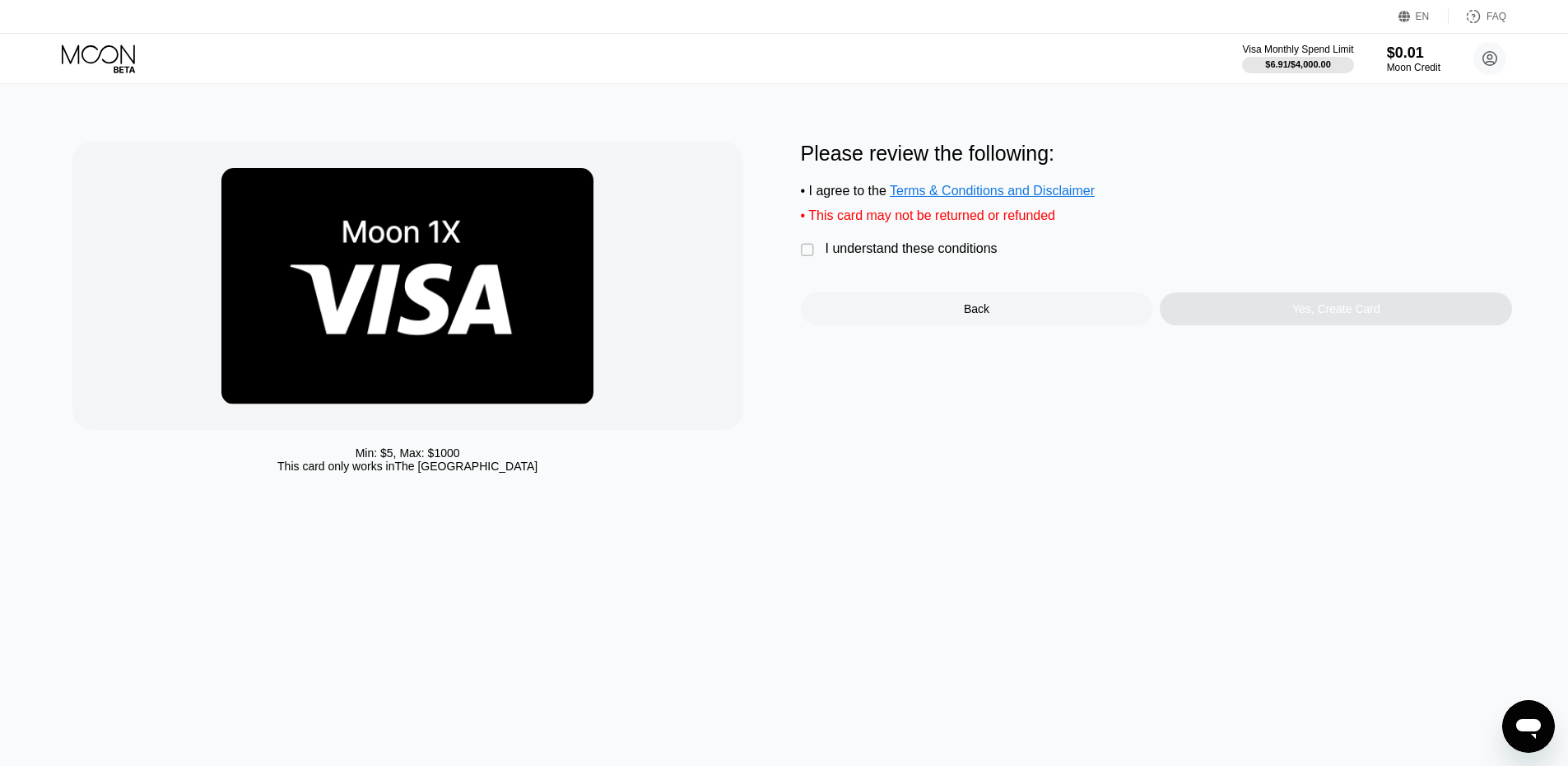
click at [958, 258] on div " I understand these conditions" at bounding box center [903, 250] width 205 height 17
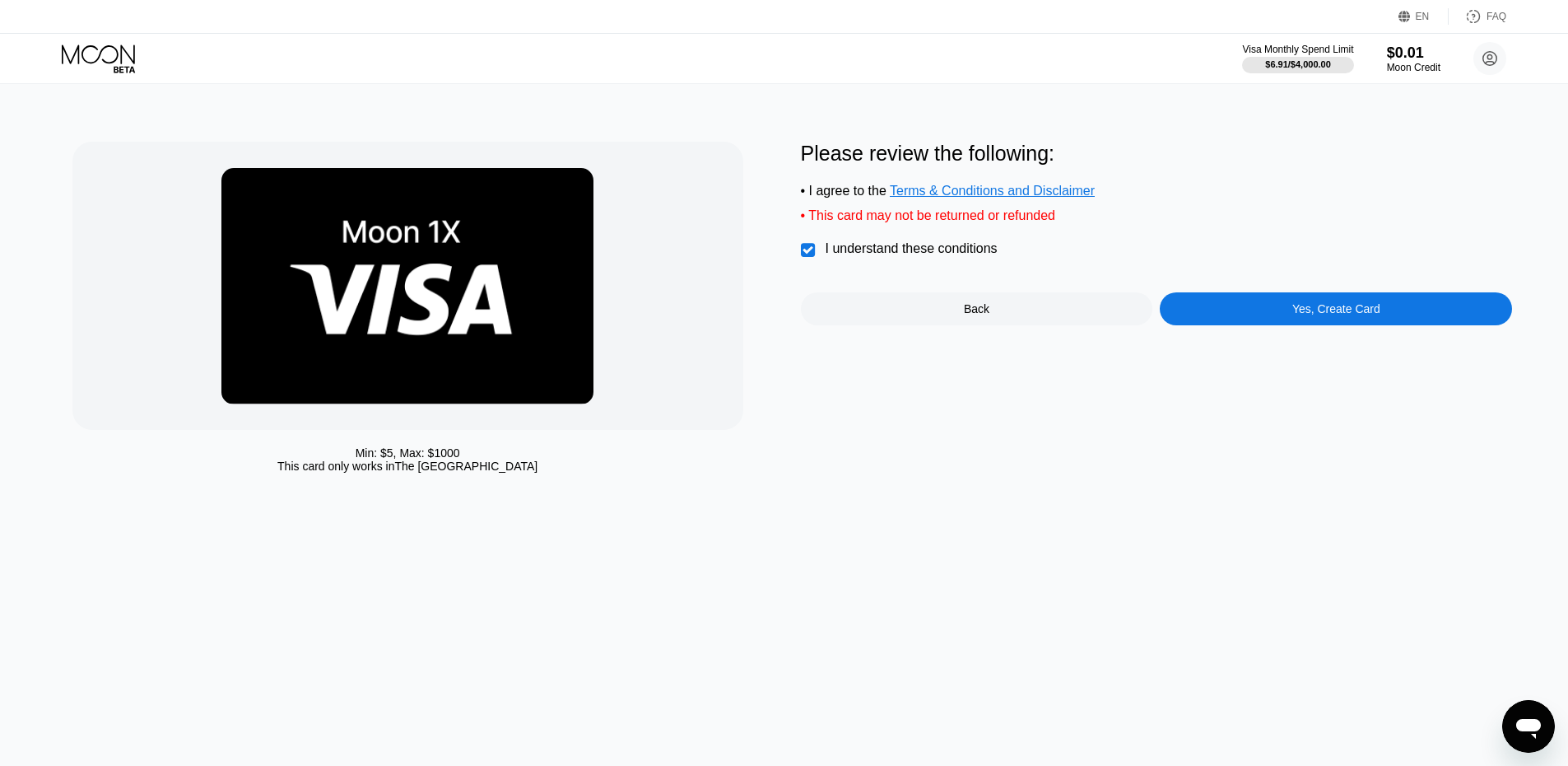
click at [1279, 320] on div "Yes, Create Card" at bounding box center [1336, 308] width 352 height 33
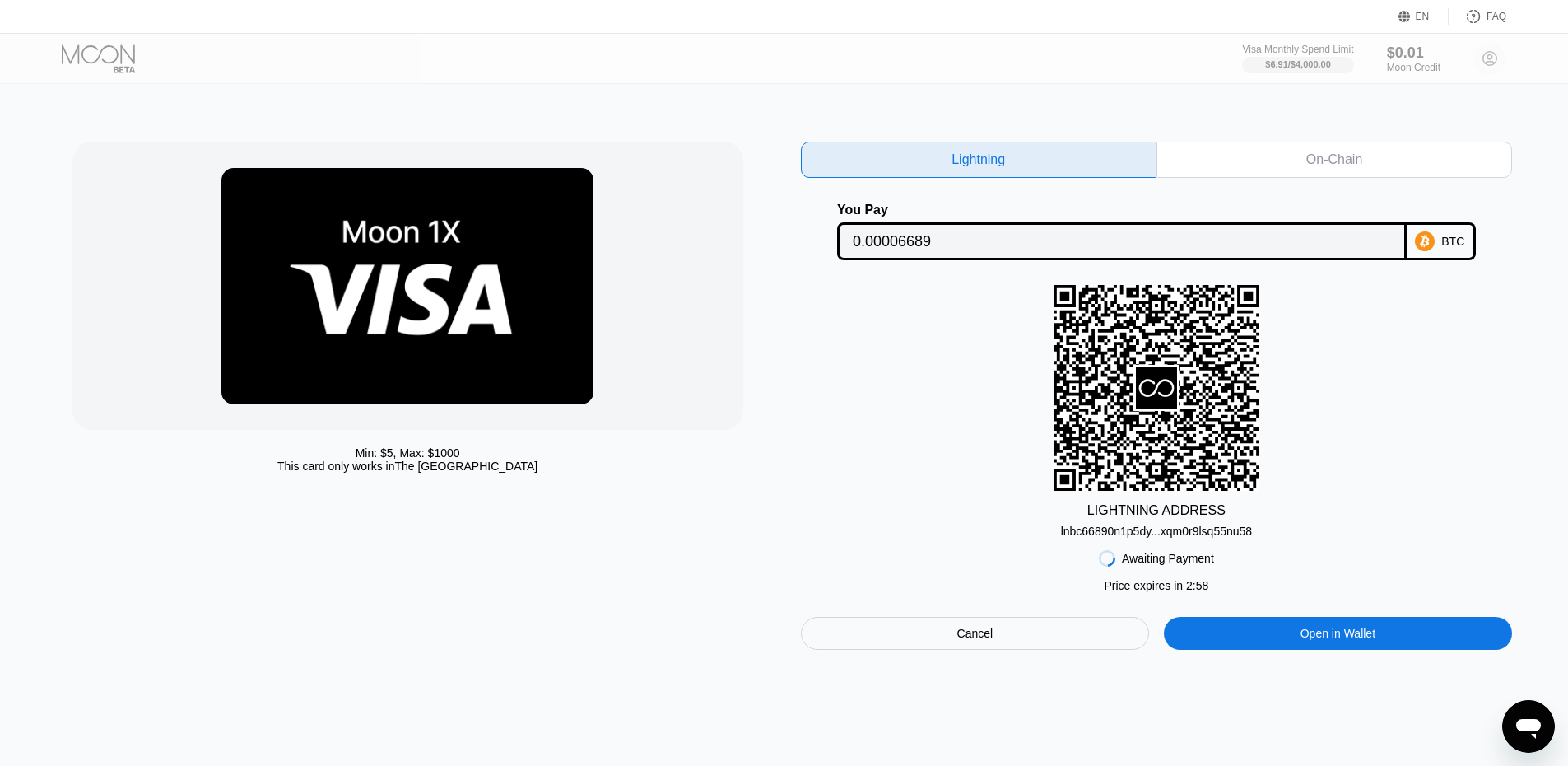
click at [1242, 177] on div "On-Chain" at bounding box center [1334, 160] width 356 height 36
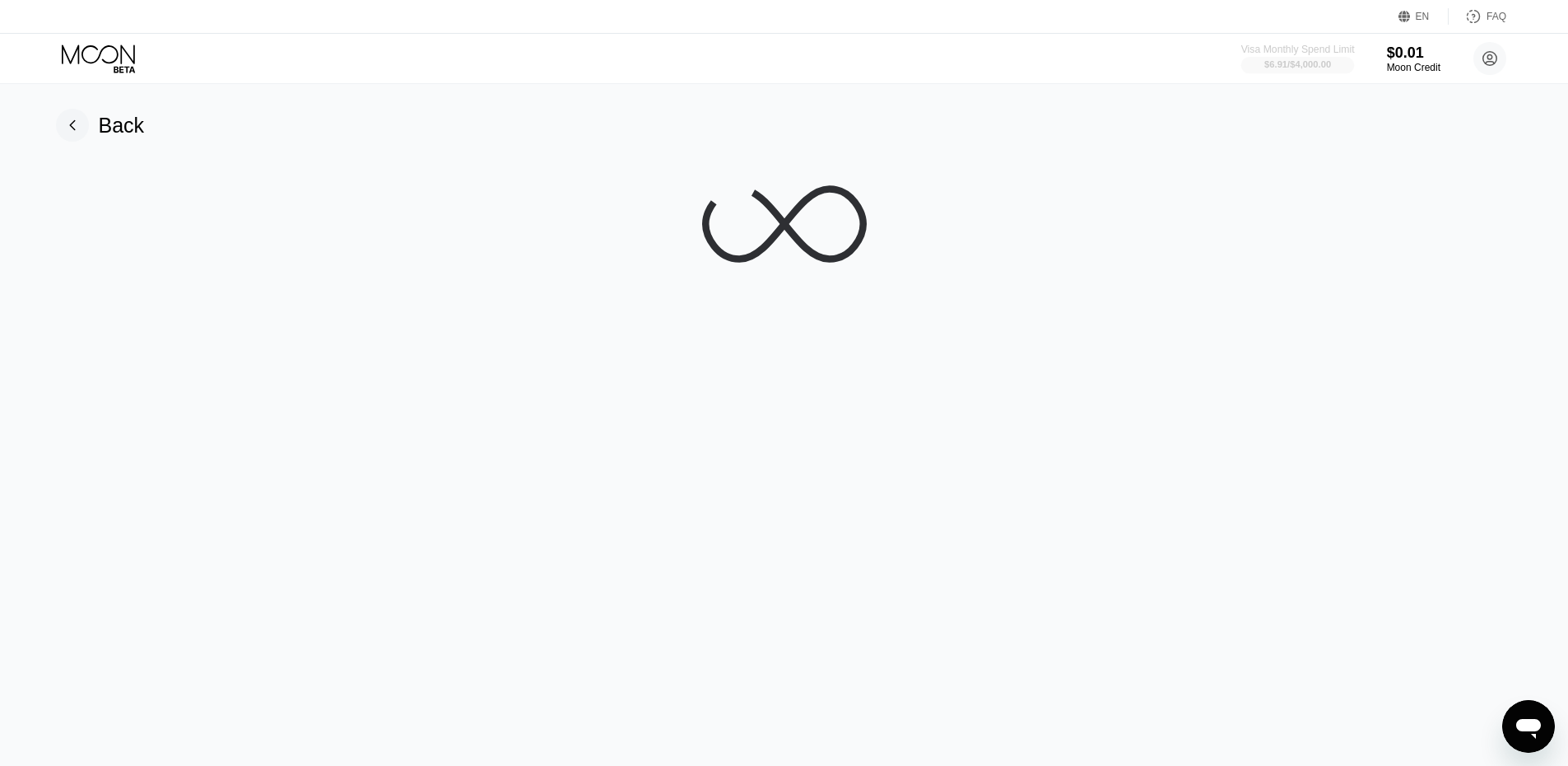
click at [1328, 68] on div "$6.91 / $4,000.00" at bounding box center [1297, 64] width 66 height 9
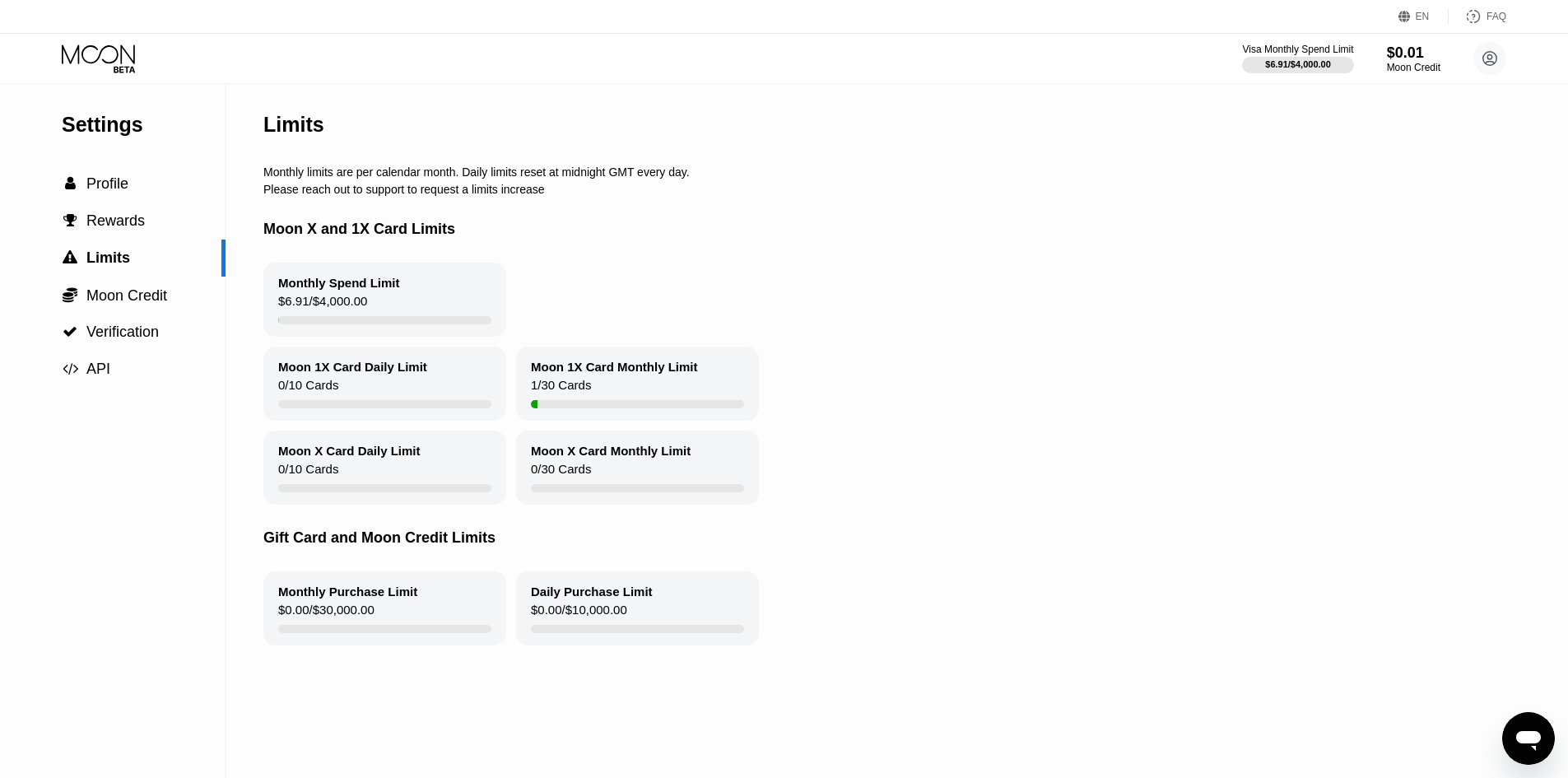
click at [119, 47] on icon at bounding box center [99, 58] width 77 height 28
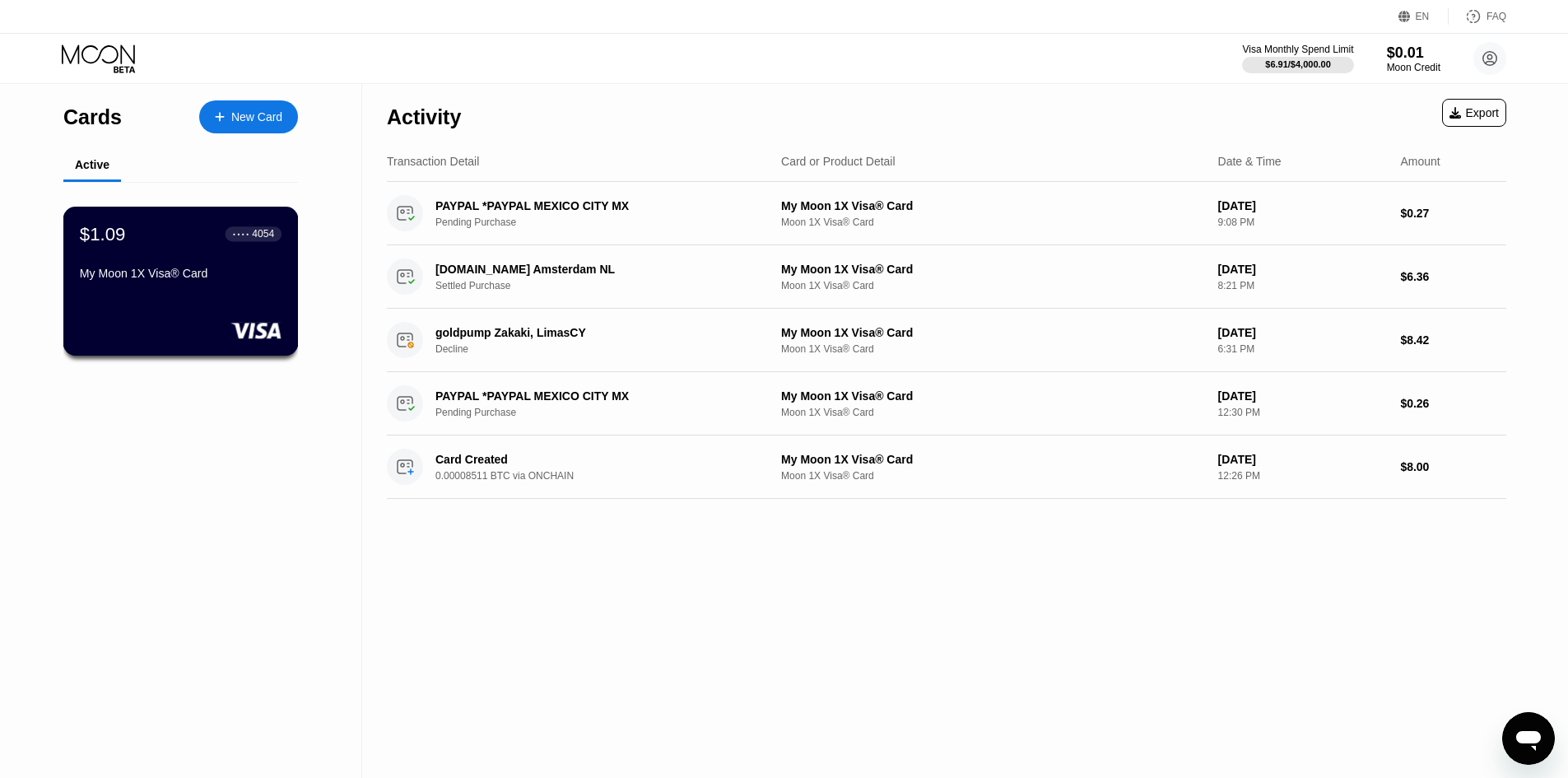
click at [172, 275] on div "My Moon 1X Visa® Card" at bounding box center [180, 273] width 202 height 13
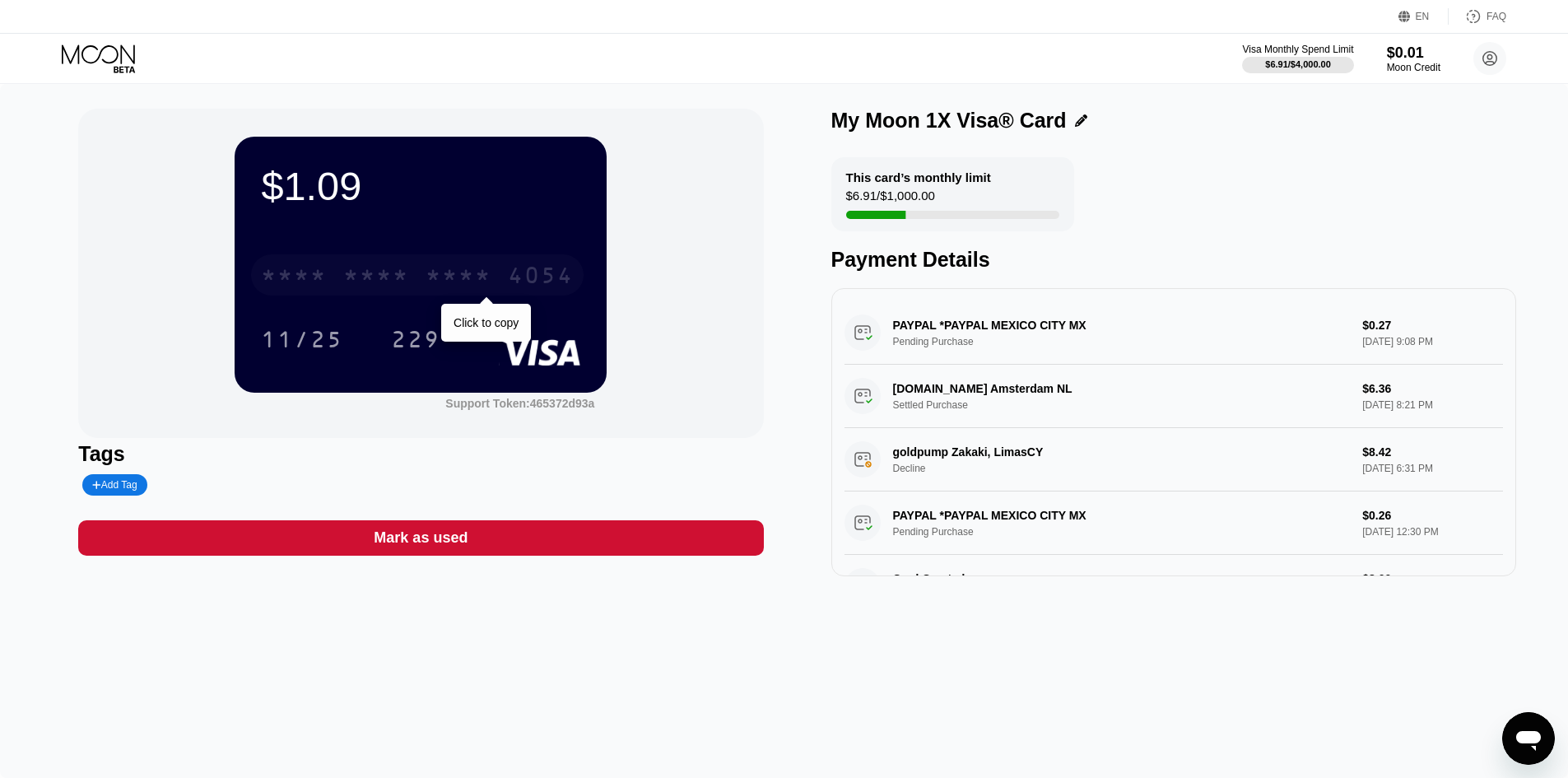
click at [461, 270] on div "* * * *" at bounding box center [458, 277] width 66 height 27
